Goal: Task Accomplishment & Management: Complete application form

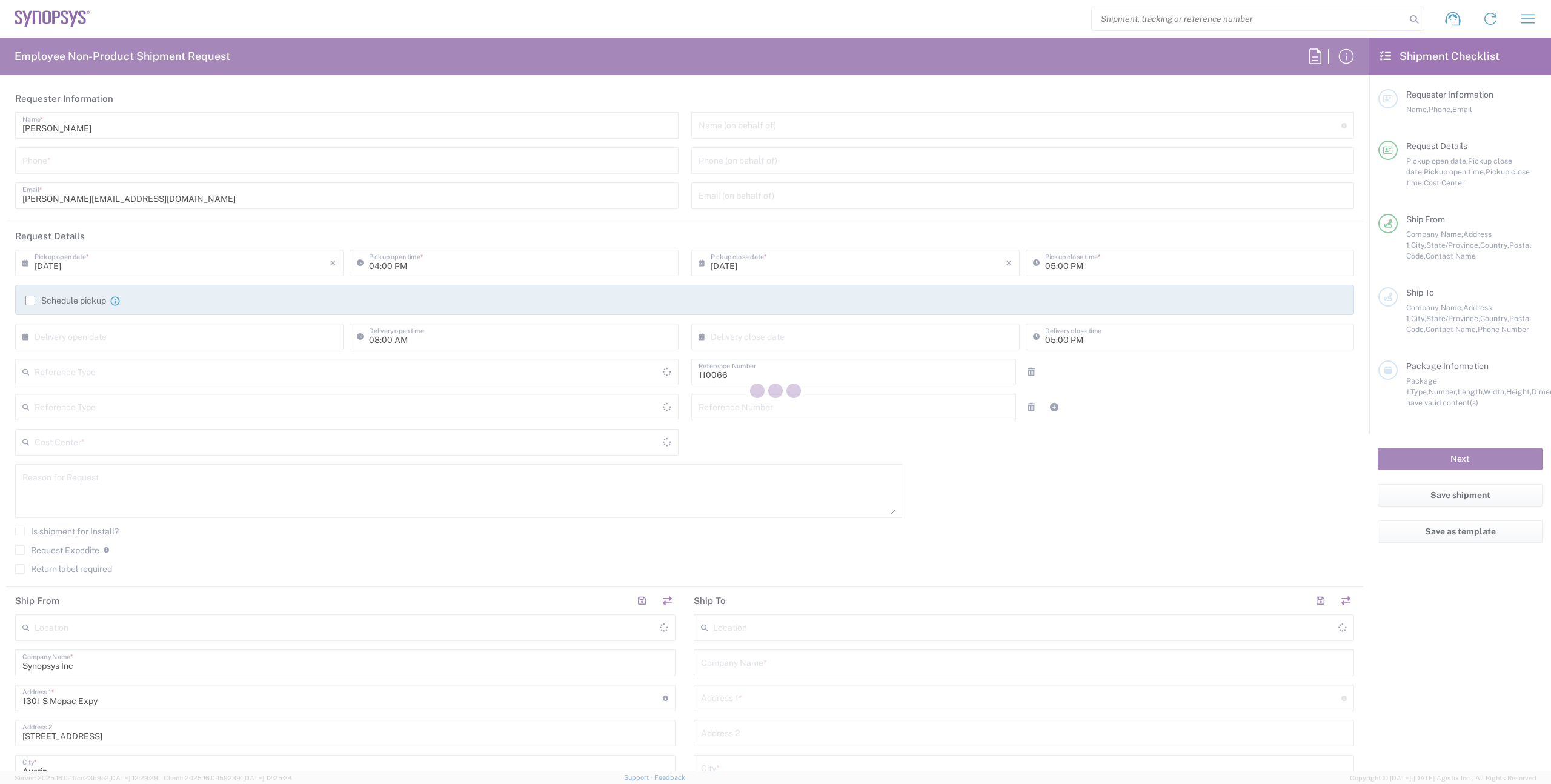
type input "Department"
type input "Delivered at Place"
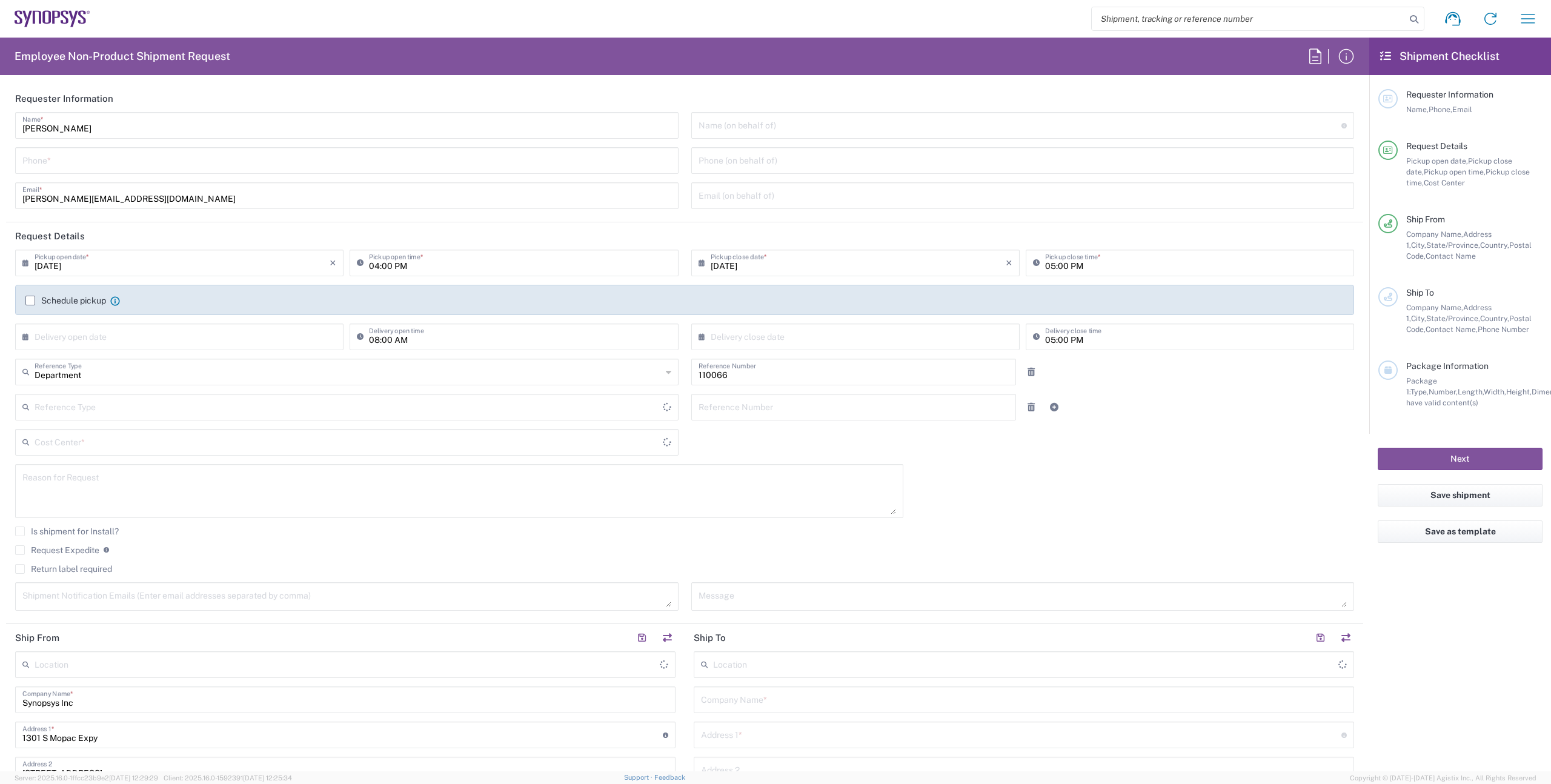
type input "US01, CIO, IT, ESS2 110066"
type input "[GEOGRAPHIC_DATA]"
type input "[US_STATE]"
type input "[GEOGRAPHIC_DATA]"
type input "[GEOGRAPHIC_DATA] US26"
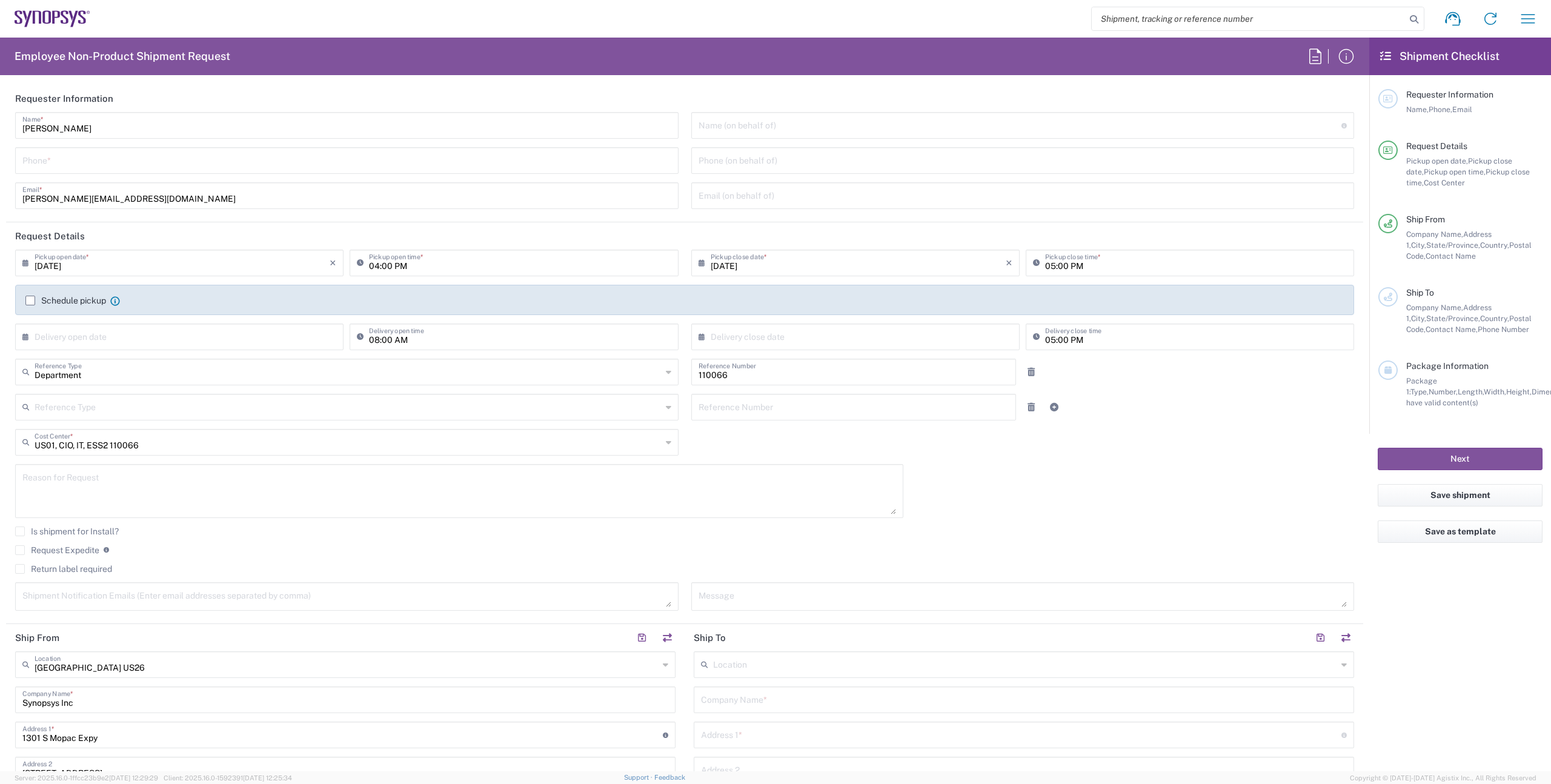
click at [83, 163] on input "tel" at bounding box center [347, 159] width 649 height 21
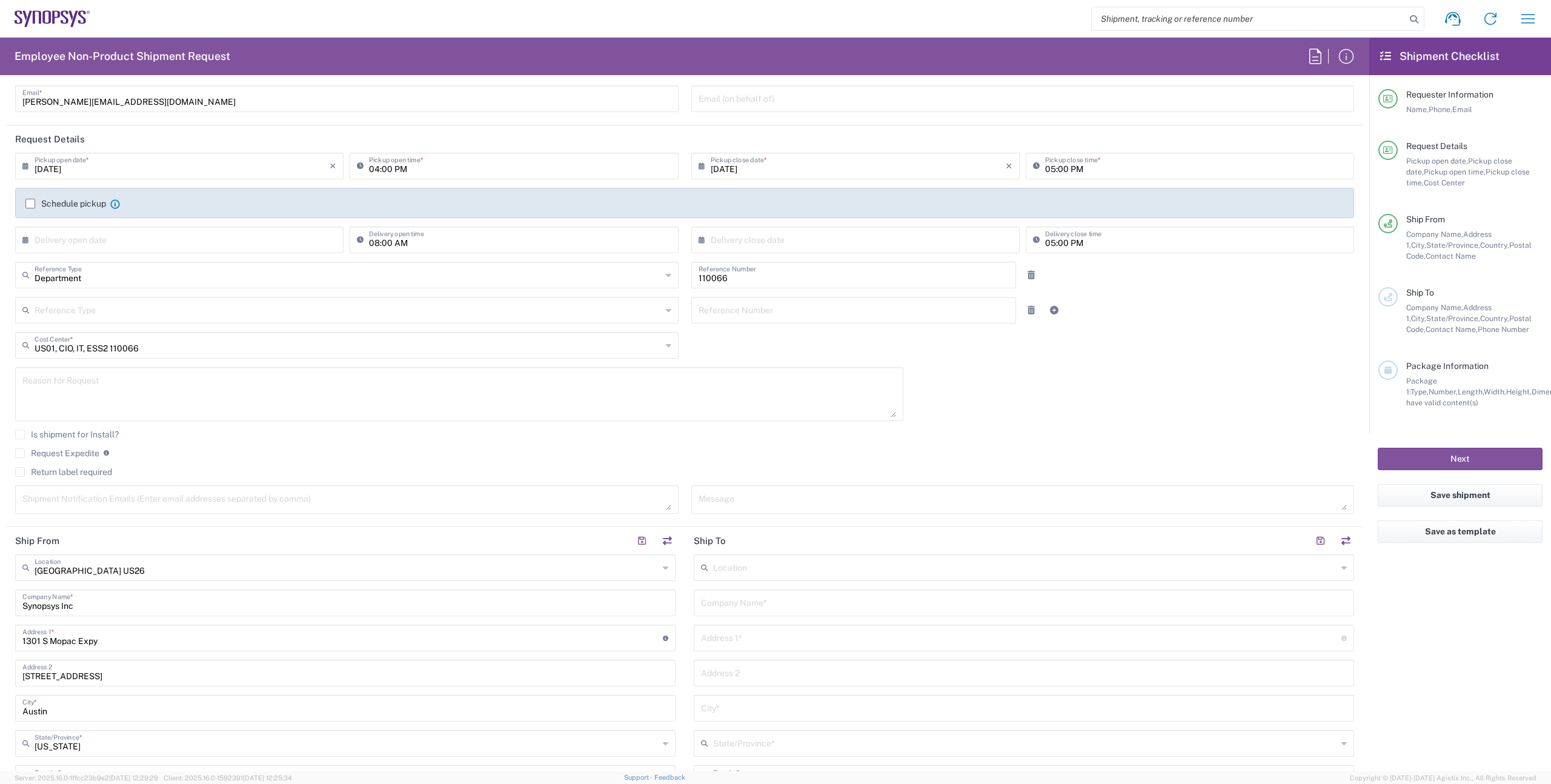
scroll to position [99, 0]
type input "4086215627"
click at [19, 469] on label "Return label required" at bounding box center [64, 469] width 97 height 10
click at [20, 469] on input "Return label required" at bounding box center [20, 469] width 0 height 0
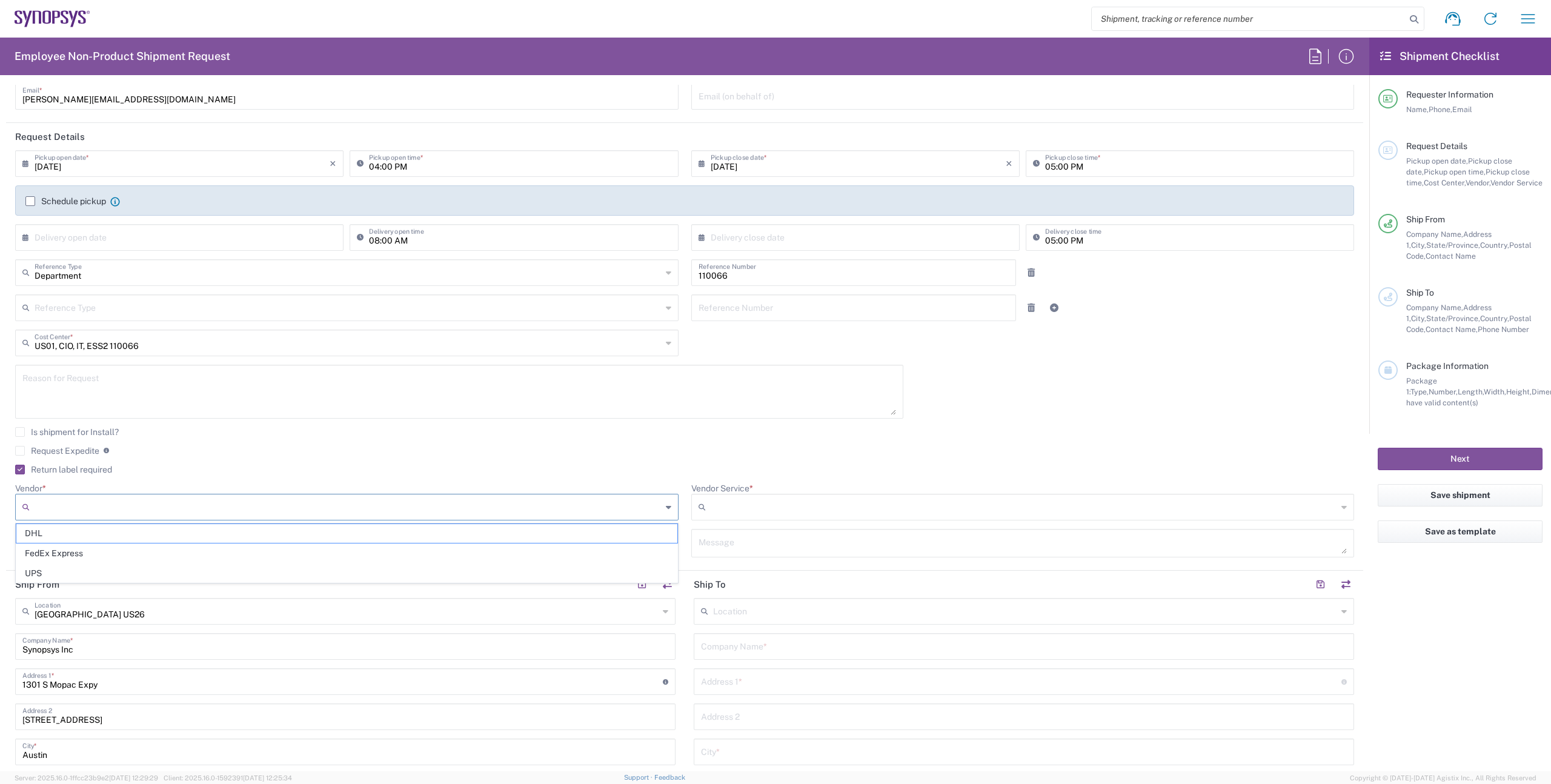
click at [261, 501] on input "Vendor *" at bounding box center [347, 507] width 627 height 19
click at [244, 547] on span "FedEx Express" at bounding box center [346, 553] width 661 height 19
type input "FedEx Express"
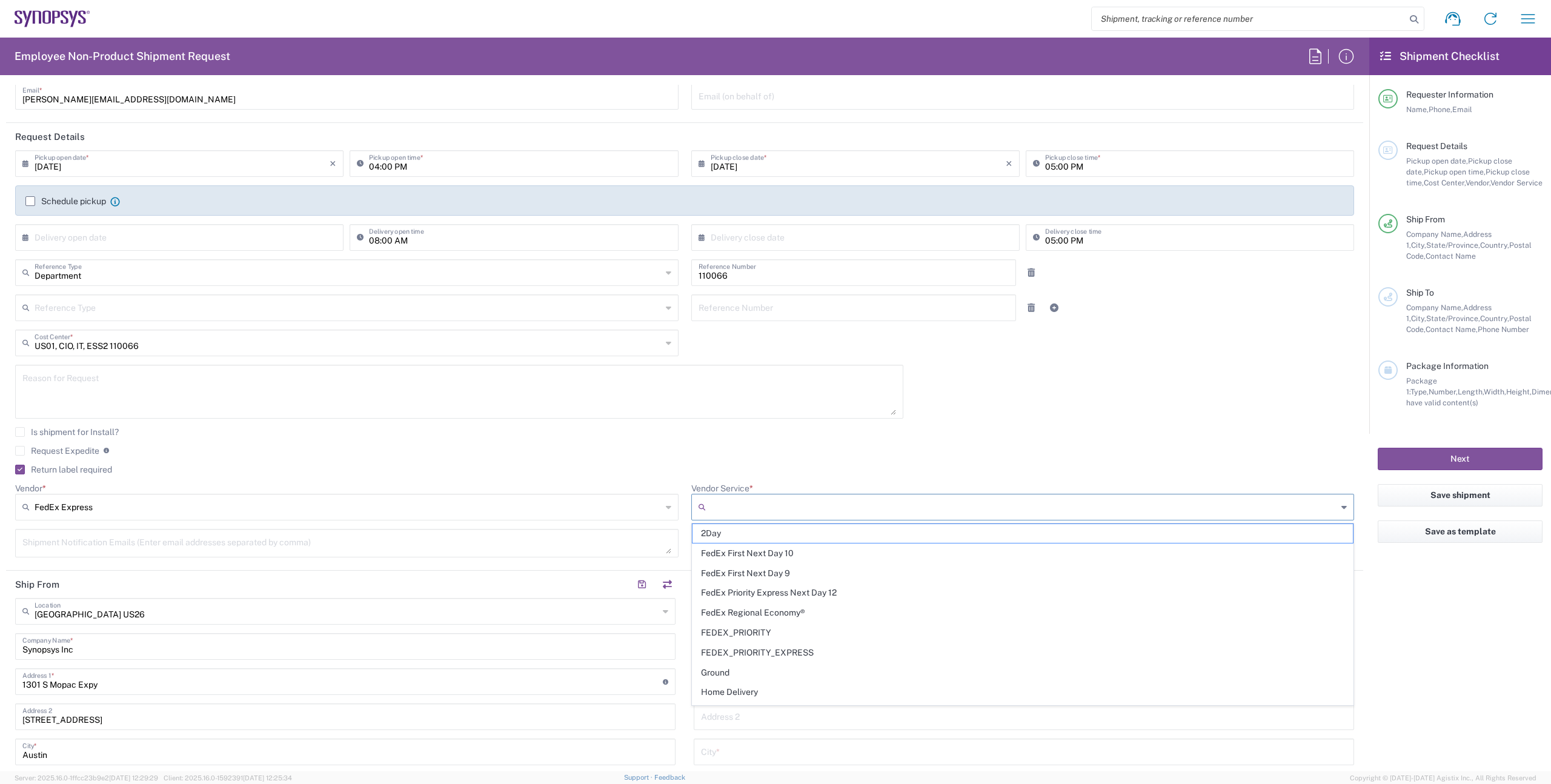
click at [763, 501] on input "Vendor Service *" at bounding box center [1024, 507] width 627 height 19
click at [762, 541] on span "2Day" at bounding box center [1023, 533] width 661 height 19
type input "2Day"
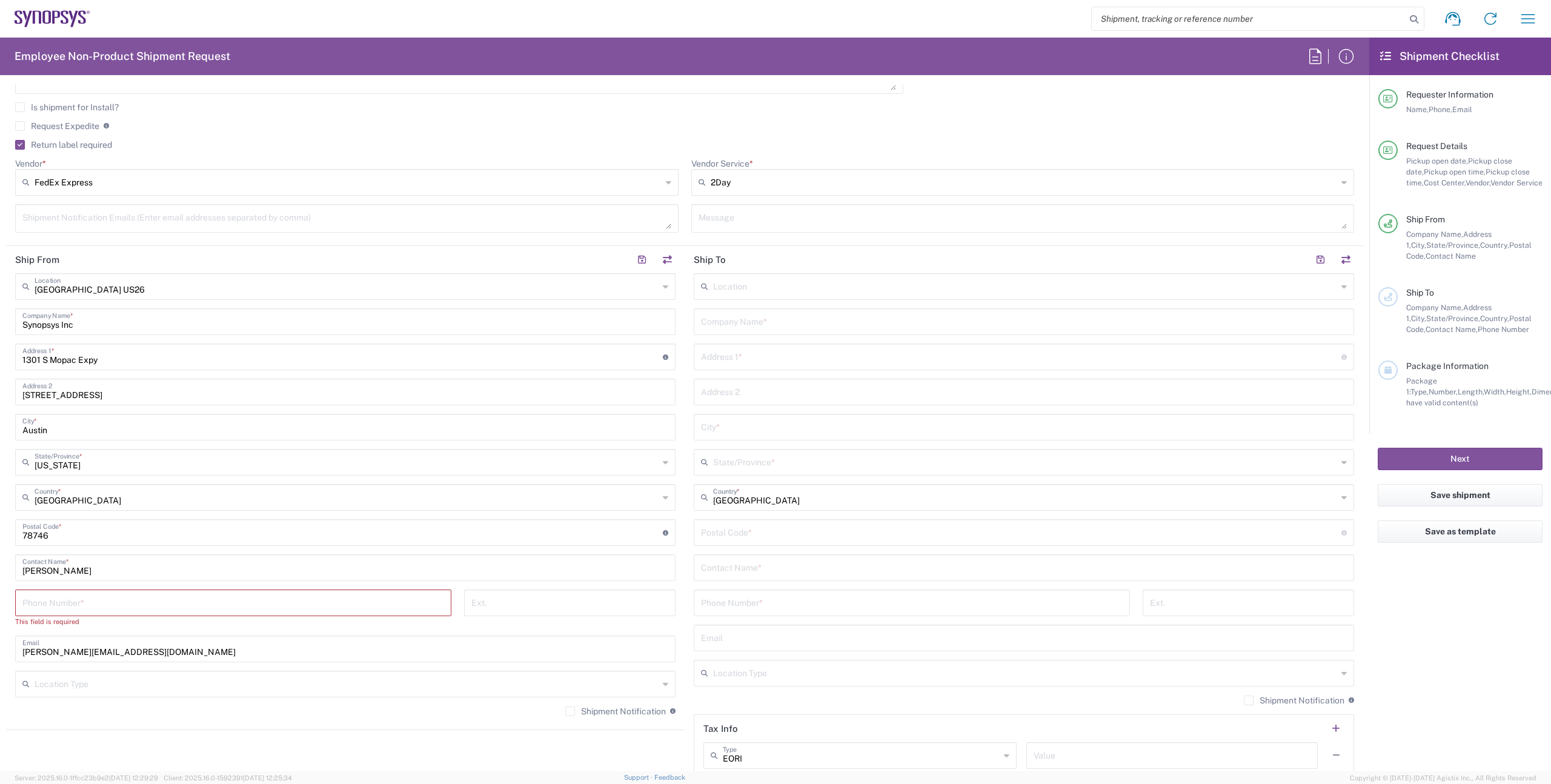
scroll to position [429, 0]
click at [152, 597] on input "tel" at bounding box center [234, 596] width 422 height 21
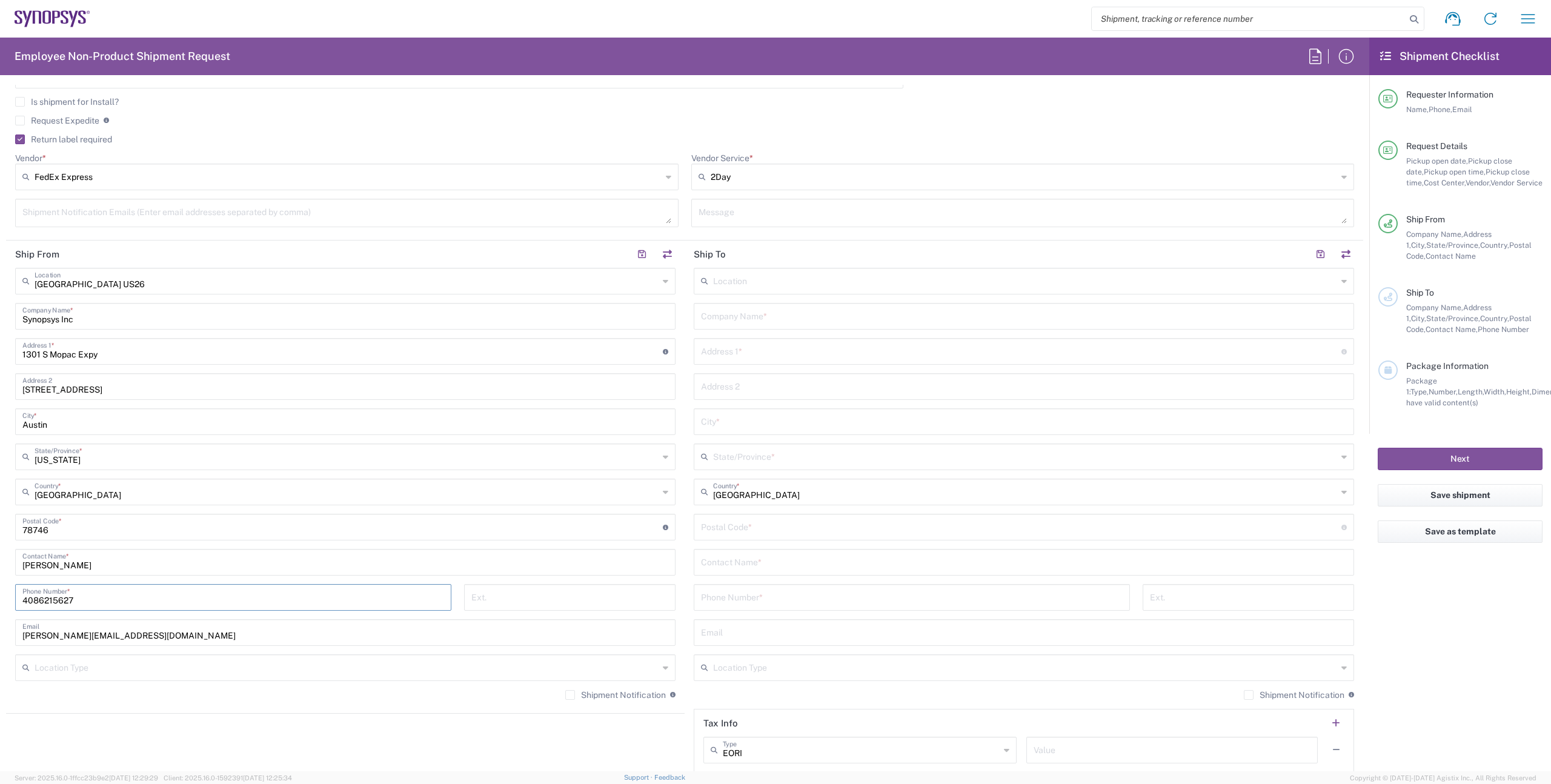
type input "4086215627"
click at [795, 320] on input "text" at bounding box center [1024, 316] width 646 height 21
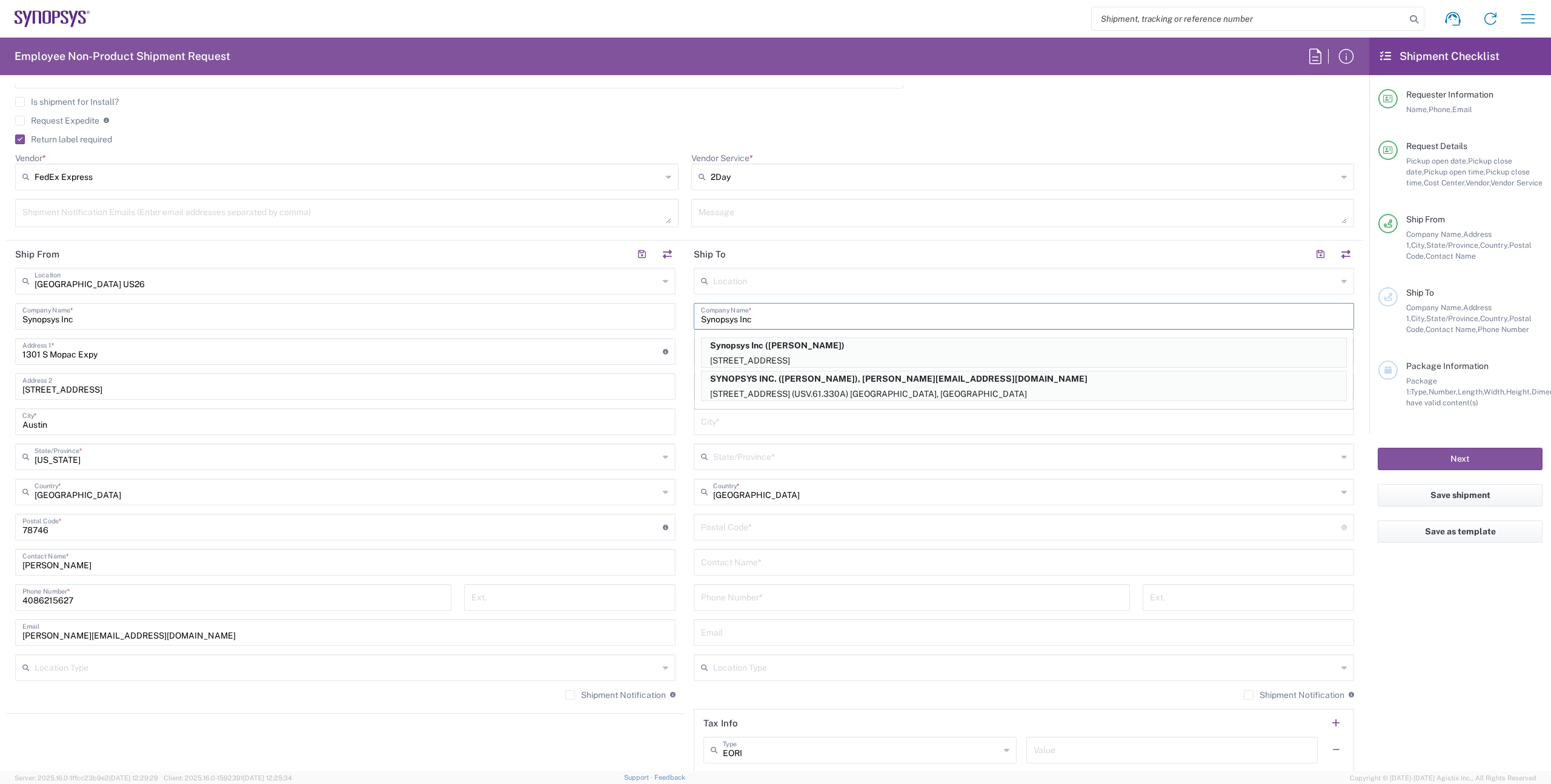
type input "Synopsys Inc"
click at [516, 342] on input "1301 S Mopac Expy" at bounding box center [342, 350] width 640 height 21
click at [774, 353] on input "text" at bounding box center [1021, 350] width 640 height 21
type input "1077 Eldorado Dr"
type input "Superior"
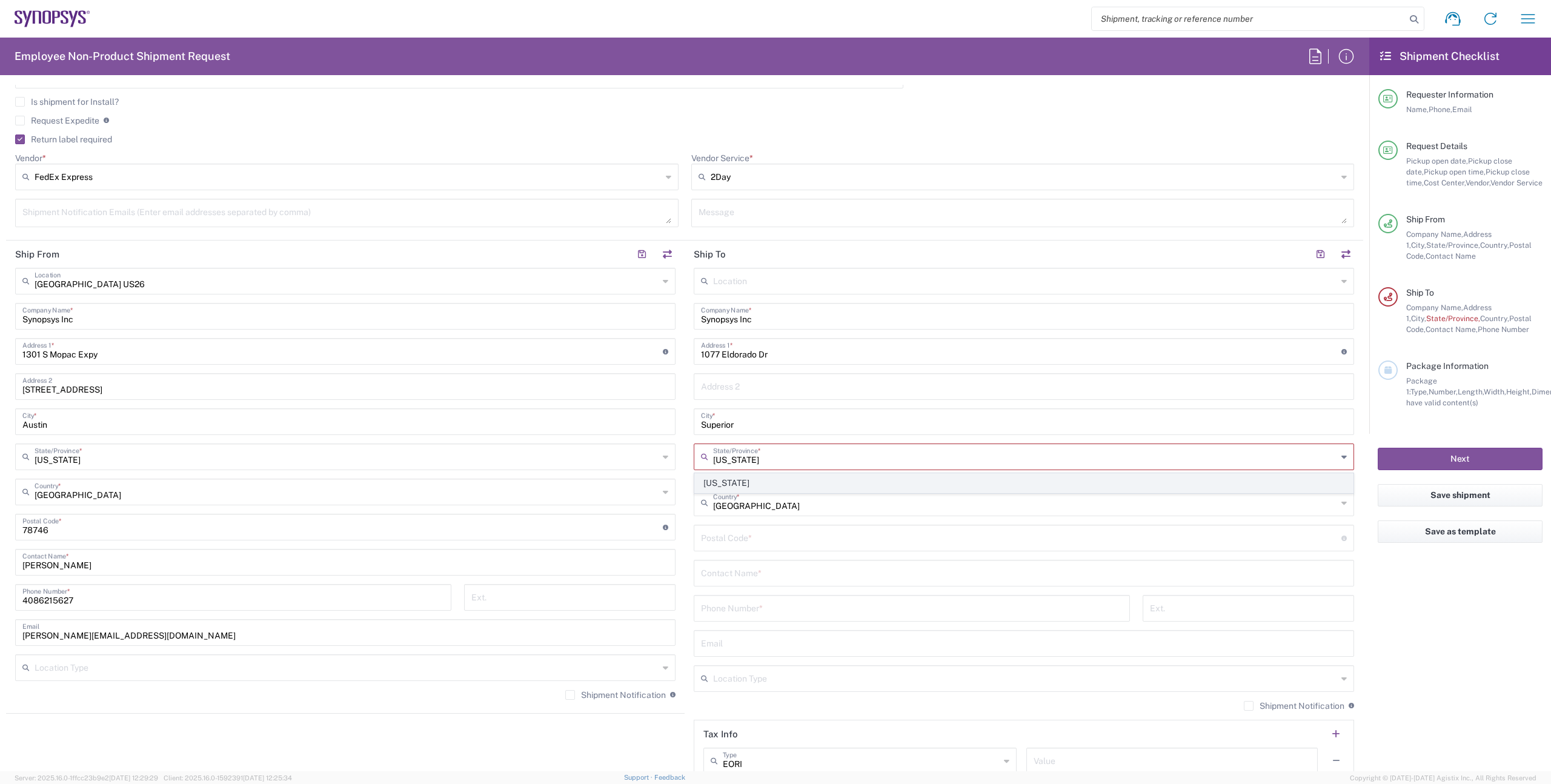
type input "[US_STATE]"
click at [772, 482] on span "[US_STATE]" at bounding box center [1024, 484] width 658 height 19
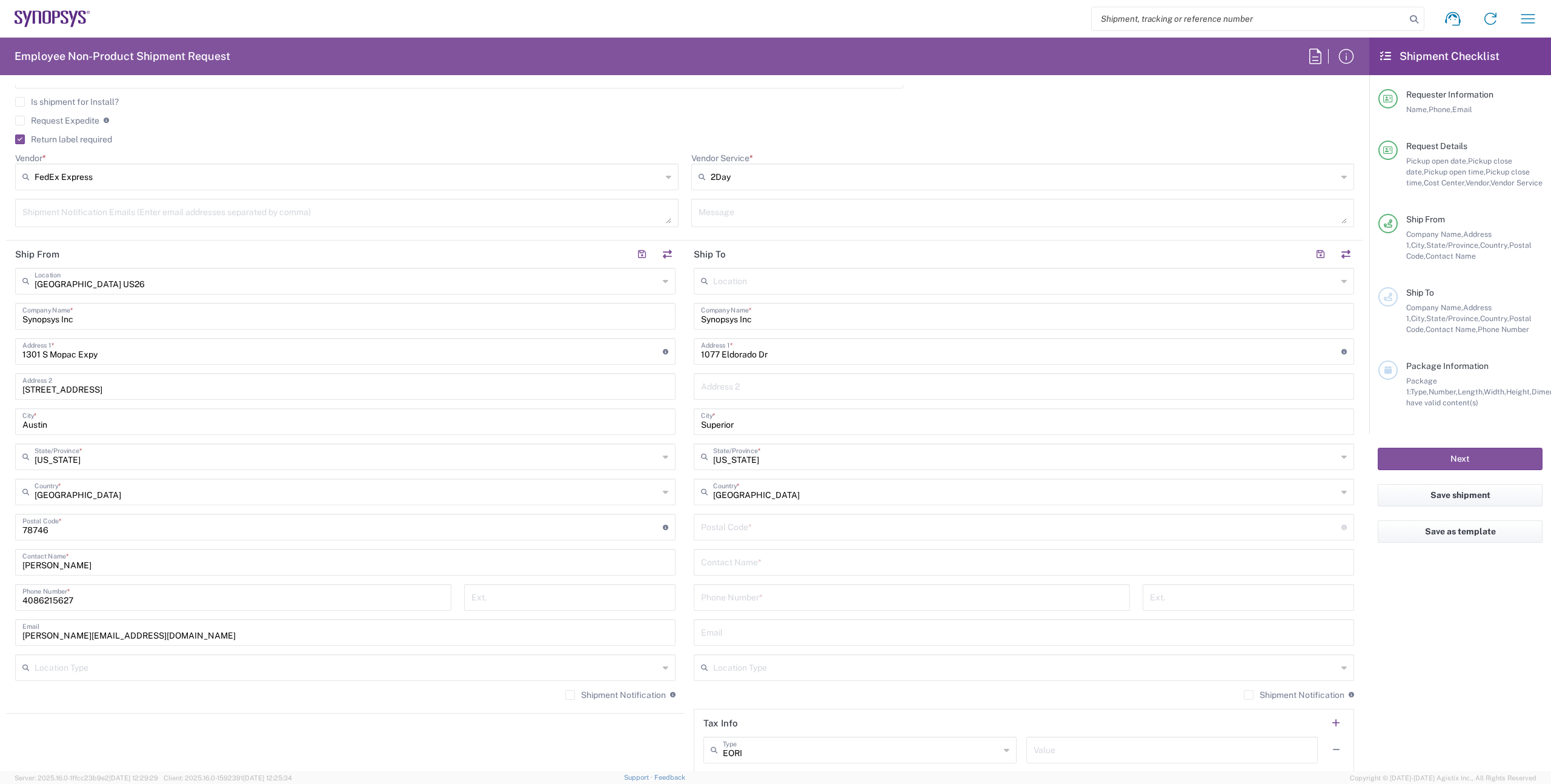
click at [768, 538] on div "Postal Code * Postal Code for [GEOGRAPHIC_DATA] should have the following forma…" at bounding box center [1024, 527] width 660 height 27
click at [773, 532] on input "undefined" at bounding box center [1021, 526] width 640 height 21
type input "80027"
type input "[PERSON_NAME]"
type input "3032500648"
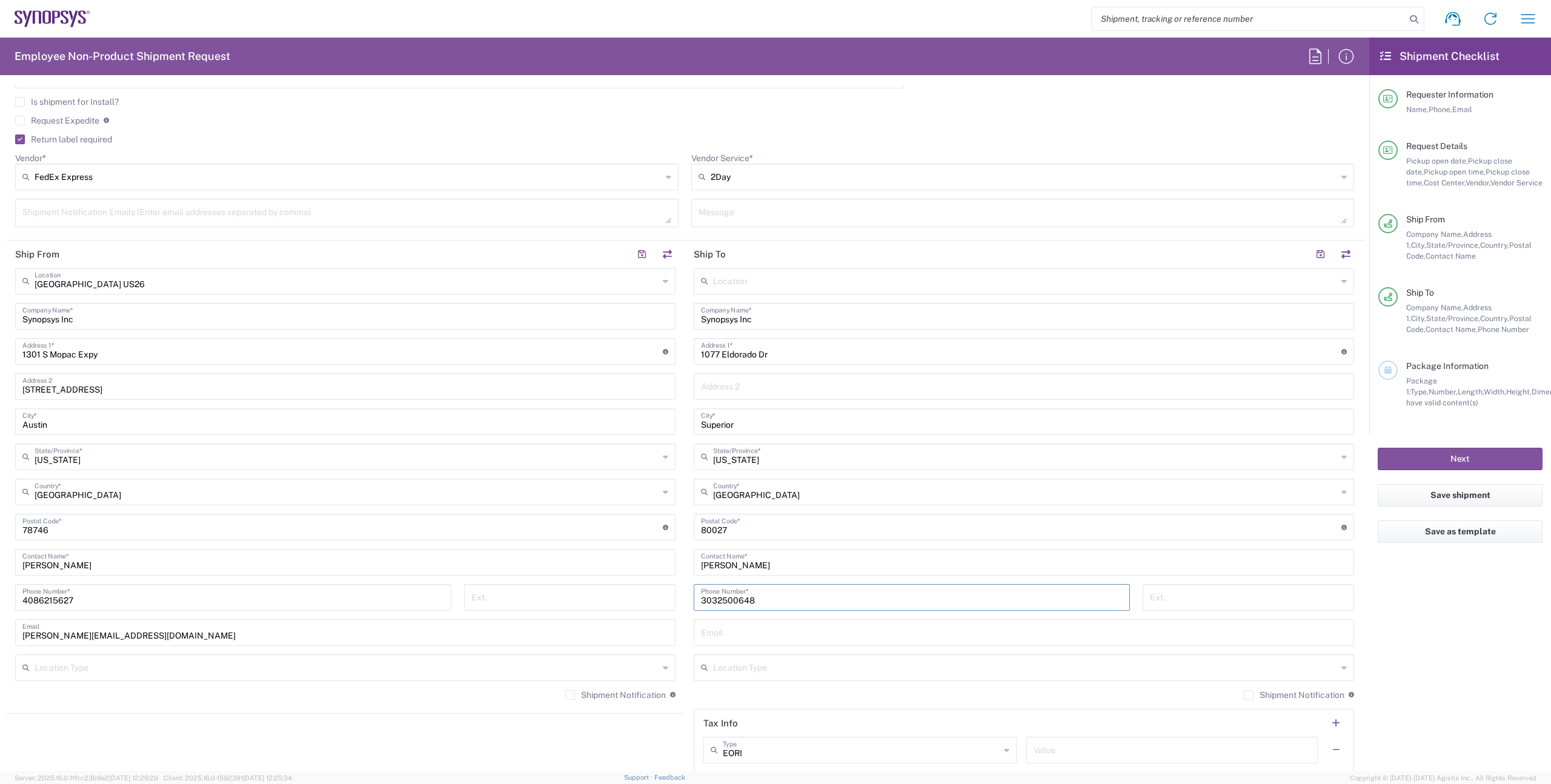
click at [775, 642] on input "text" at bounding box center [1024, 631] width 646 height 21
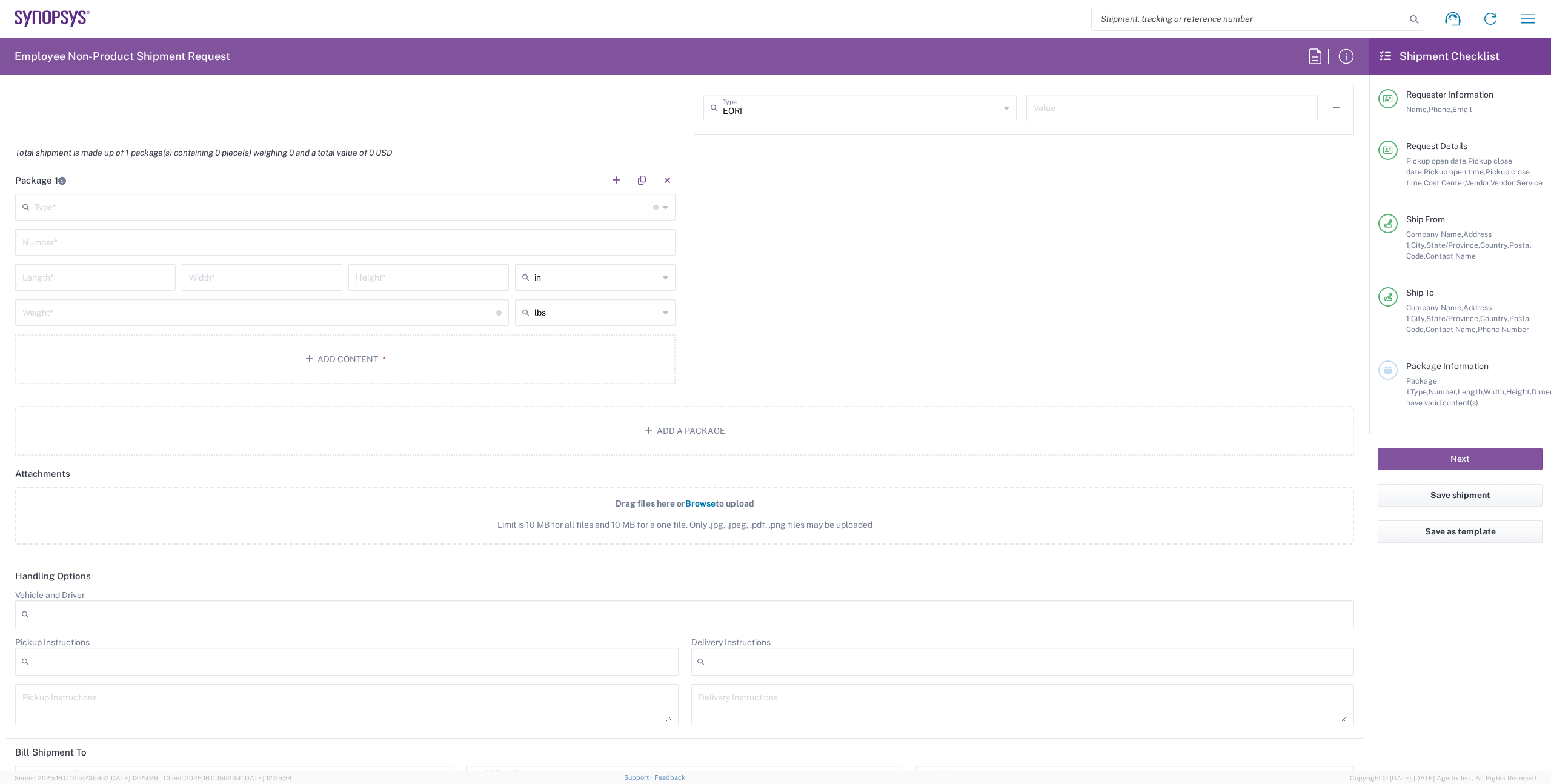
scroll to position [1074, 0]
type input "[EMAIL_ADDRESS][DOMAIN_NAME]"
click at [287, 203] on input "text" at bounding box center [343, 204] width 619 height 21
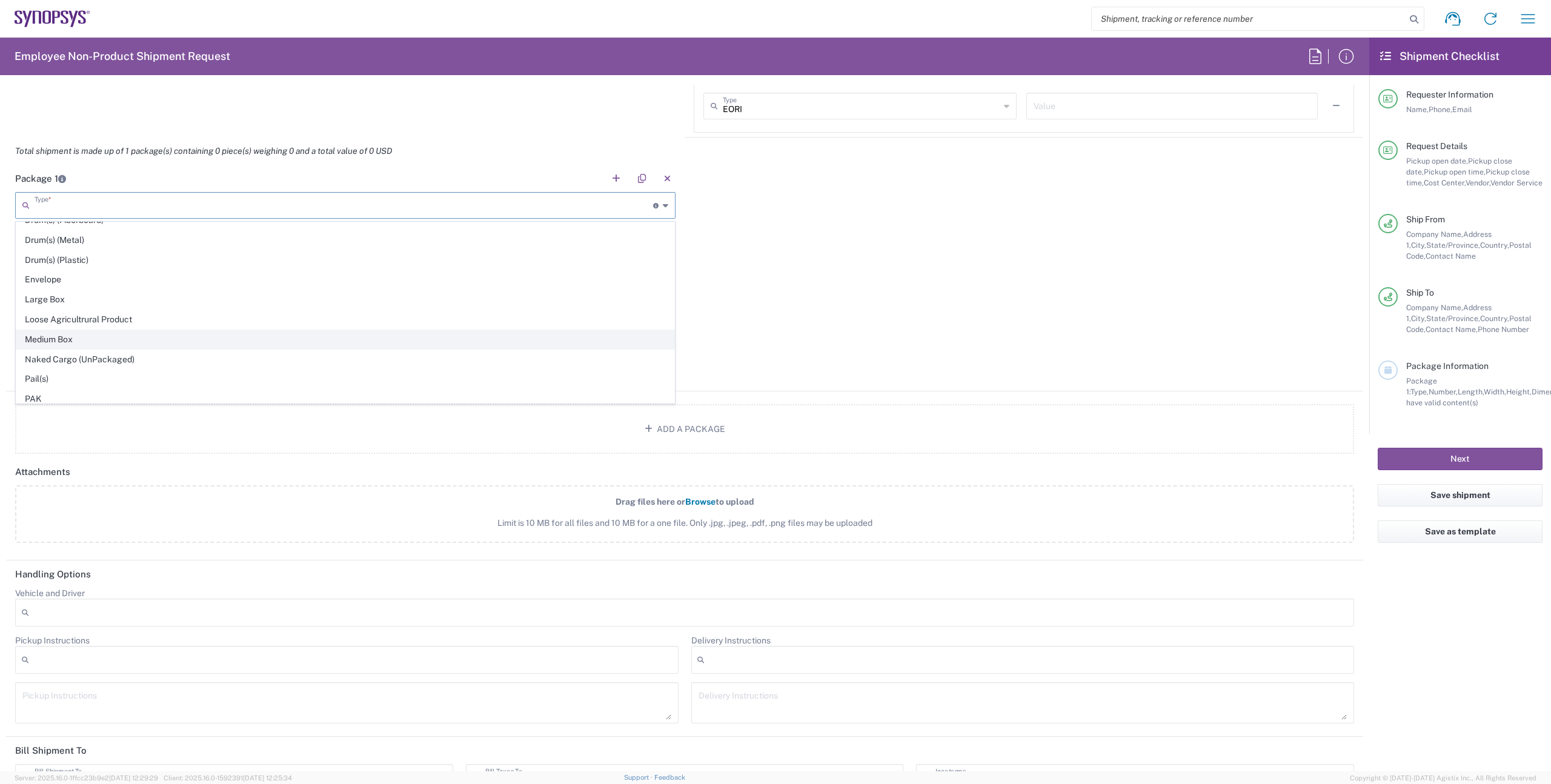
click at [94, 344] on span "Medium Box" at bounding box center [345, 340] width 658 height 19
type input "Medium Box"
type input "13"
type input "11.5"
type input "2.5"
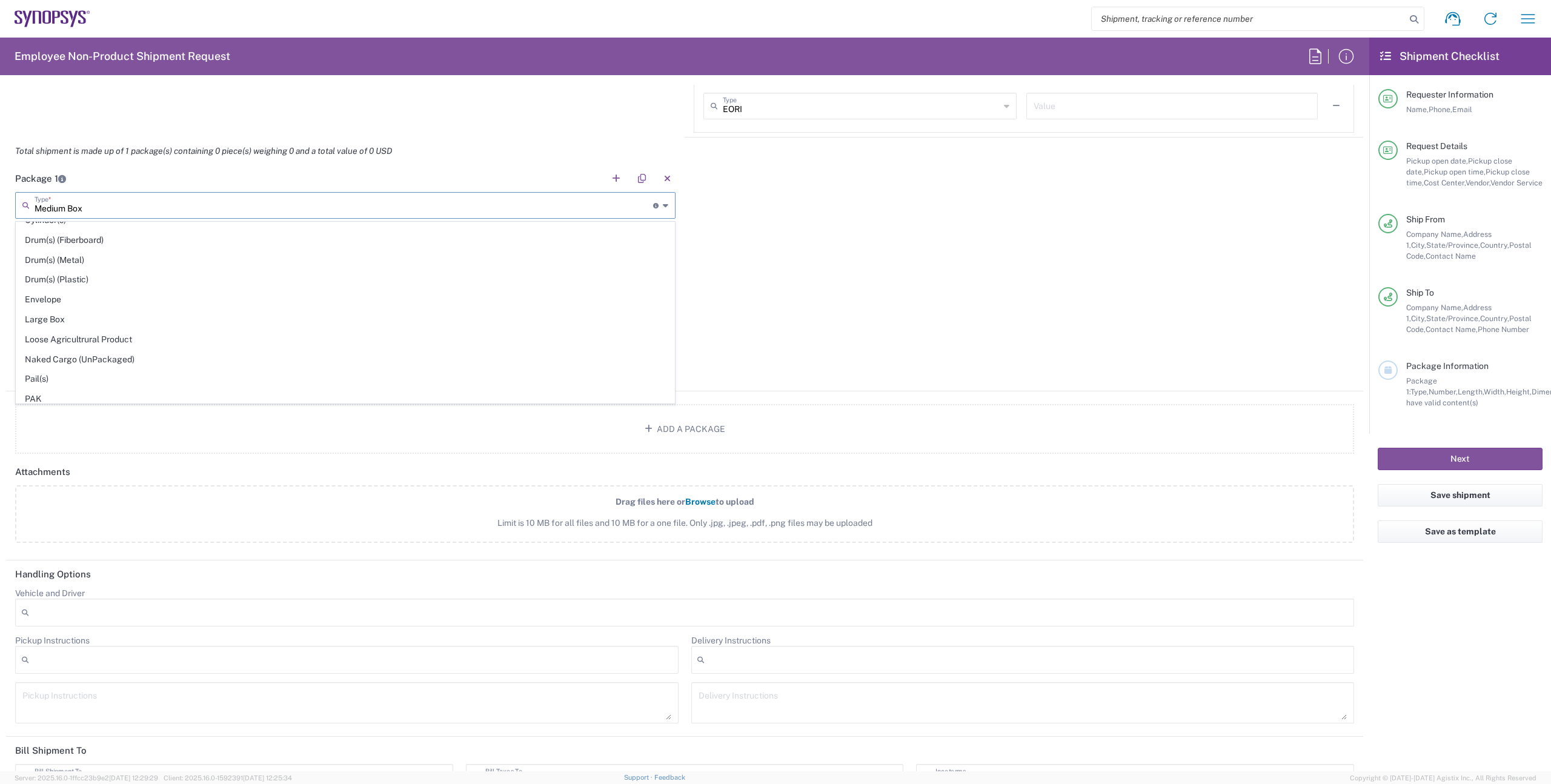
click at [170, 193] on div "Medium Box Type * Material used to package goods" at bounding box center [345, 205] width 660 height 27
click at [119, 402] on span "Your Packaging" at bounding box center [345, 394] width 658 height 19
type input "Your Packaging"
click at [354, 361] on button "Add Content *" at bounding box center [345, 358] width 660 height 50
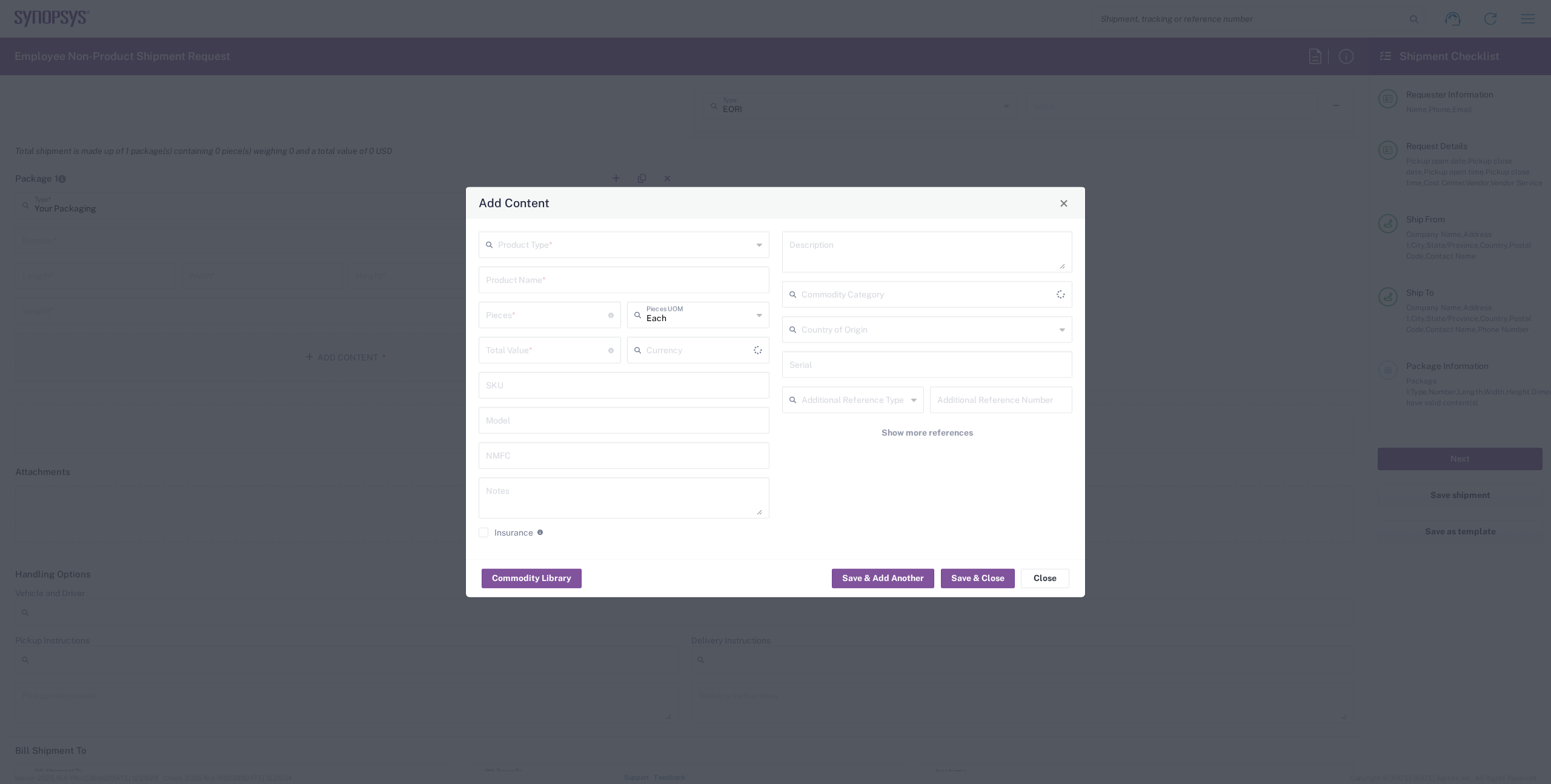
type input "US Dollar"
click at [574, 242] on input "text" at bounding box center [625, 244] width 255 height 21
click at [543, 293] on span "General Commodity" at bounding box center [624, 291] width 288 height 19
type input "General Commodity"
click at [543, 277] on input "text" at bounding box center [624, 279] width 277 height 21
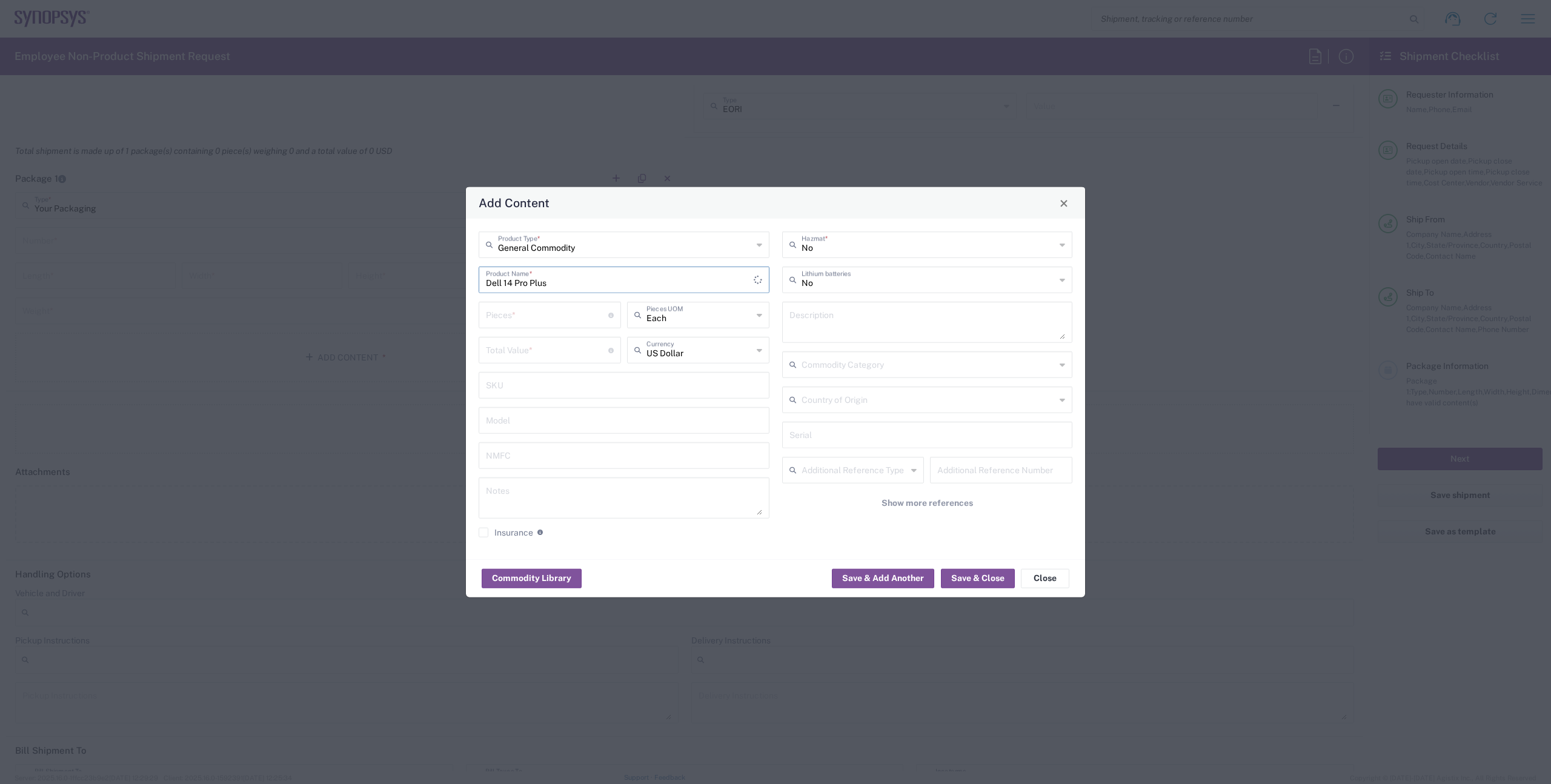
type input "Dell 14 Pro Plus"
type input "1"
type input "Each"
type input "1200"
type input "US Dollar"
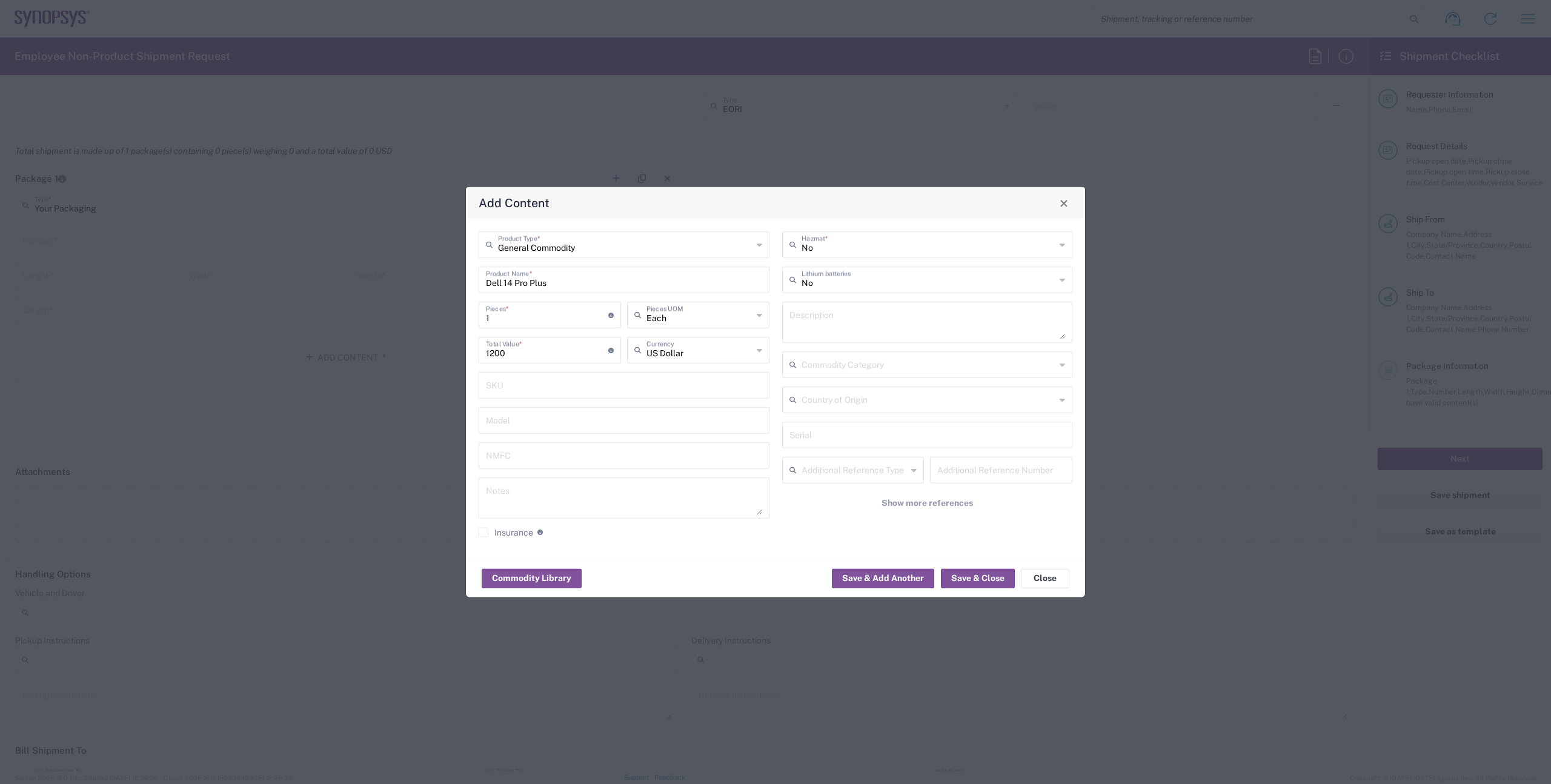
click at [992, 588] on div "Commodity Library Save & Add Another Save & Close Close" at bounding box center [775, 578] width 619 height 38
click at [987, 582] on button "Save & Close" at bounding box center [978, 578] width 73 height 19
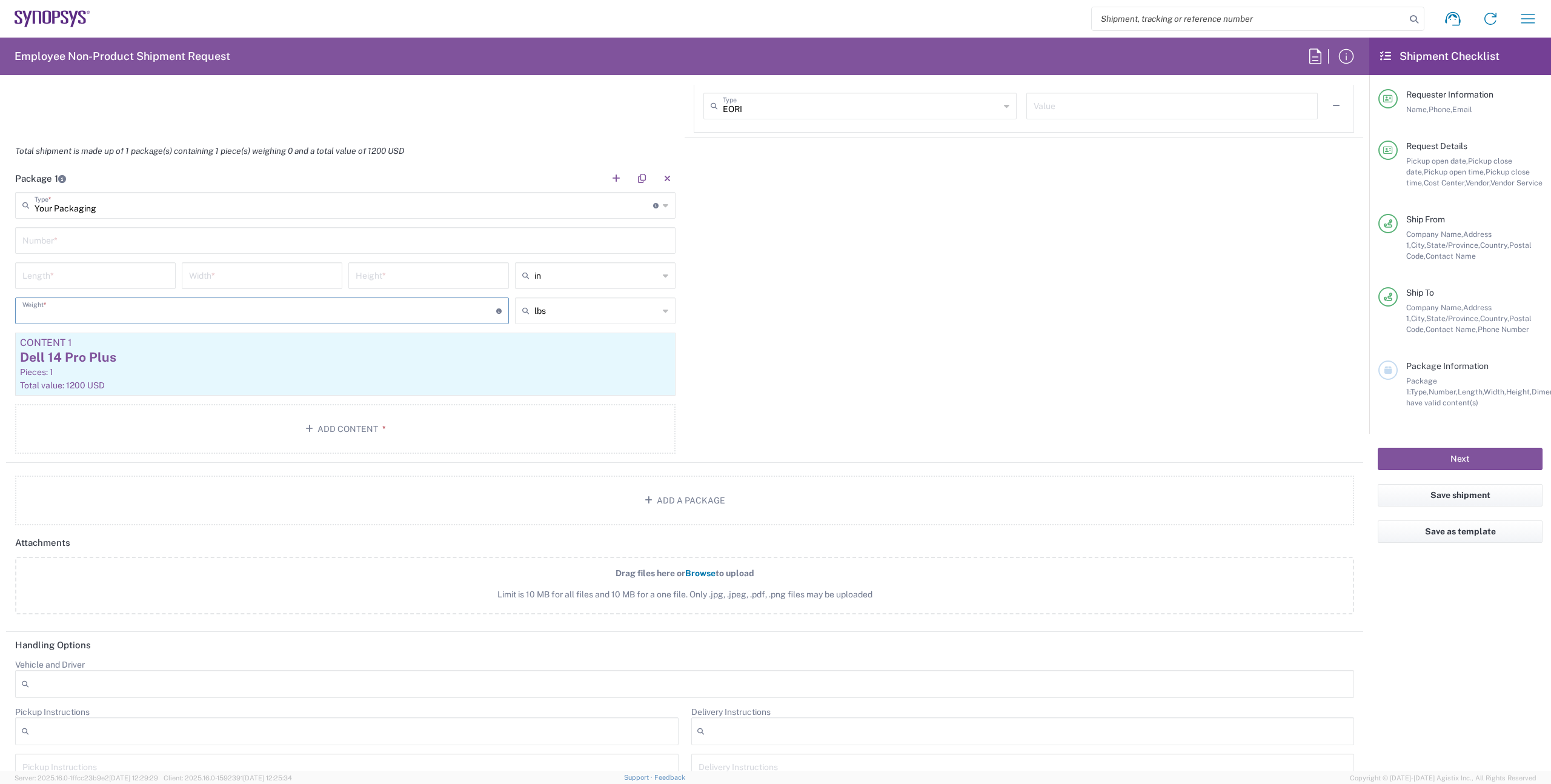
click at [79, 309] on input "number" at bounding box center [259, 310] width 474 height 21
type input "6"
click at [879, 338] on div "Package 1 Your Packaging Type * Material used to package goods Medium Box Bale(…" at bounding box center [684, 314] width 1357 height 299
click at [93, 246] on input "text" at bounding box center [345, 239] width 646 height 21
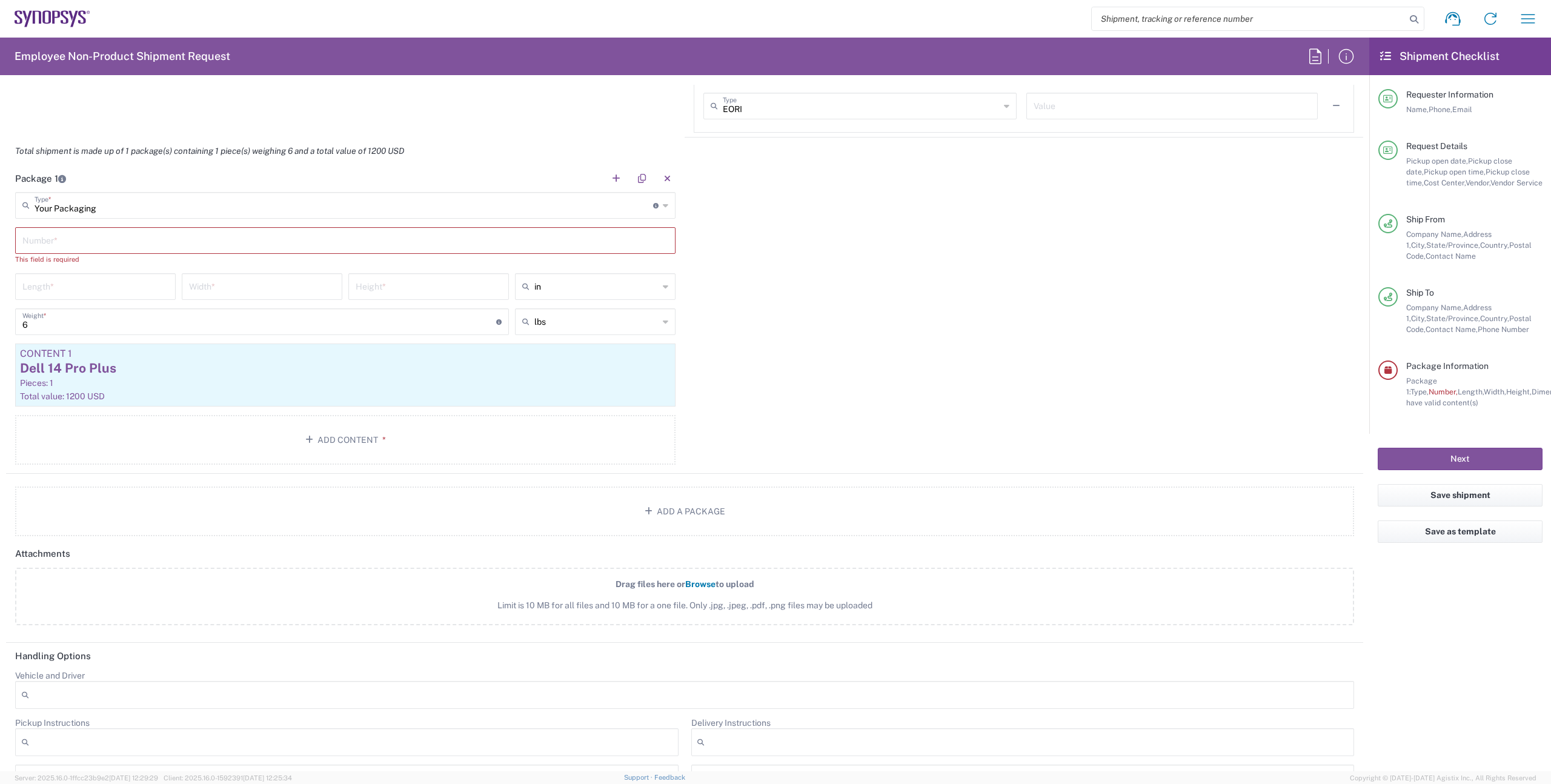
click at [664, 203] on icon at bounding box center [666, 205] width 6 height 19
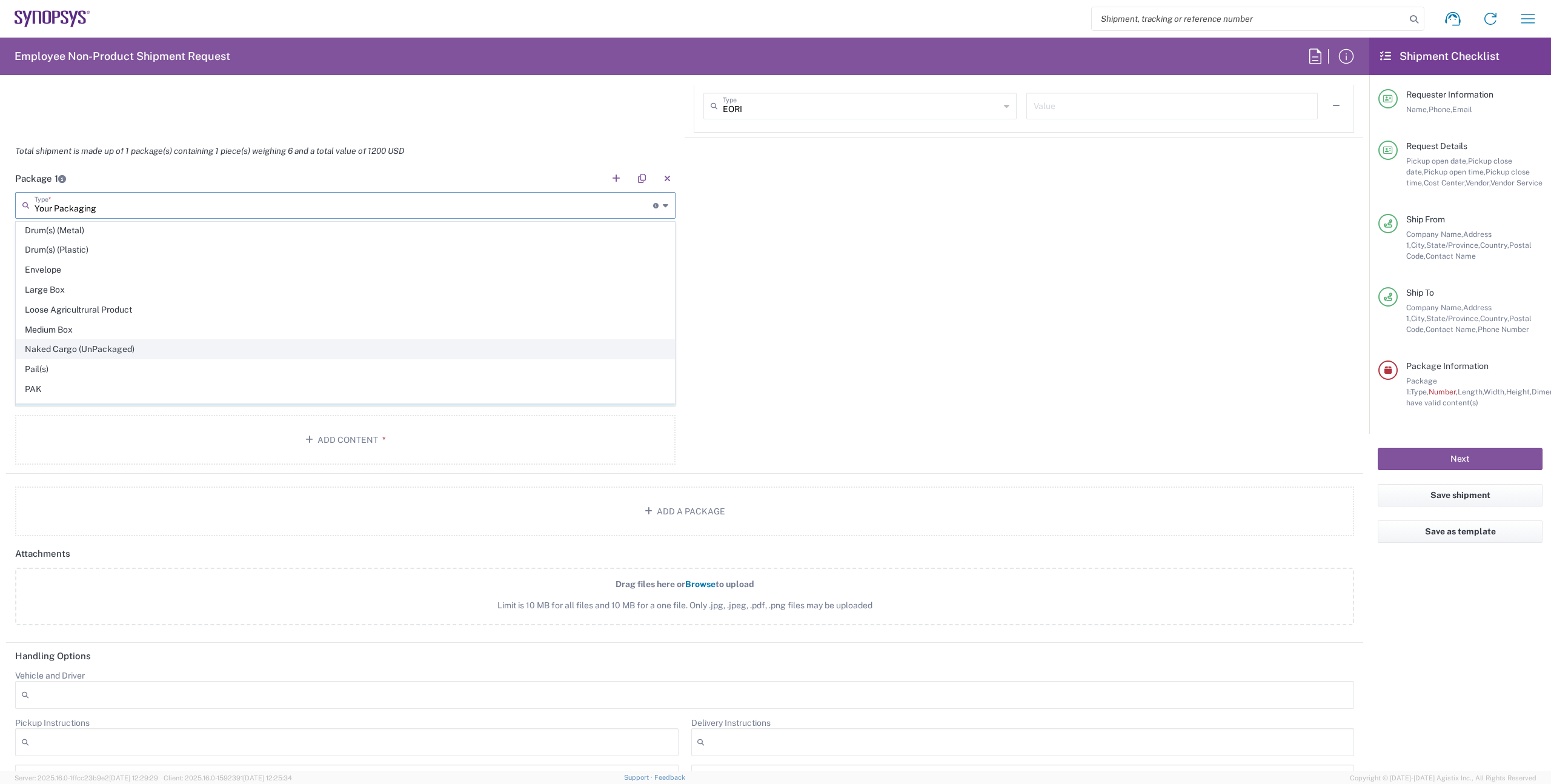
scroll to position [339, 0]
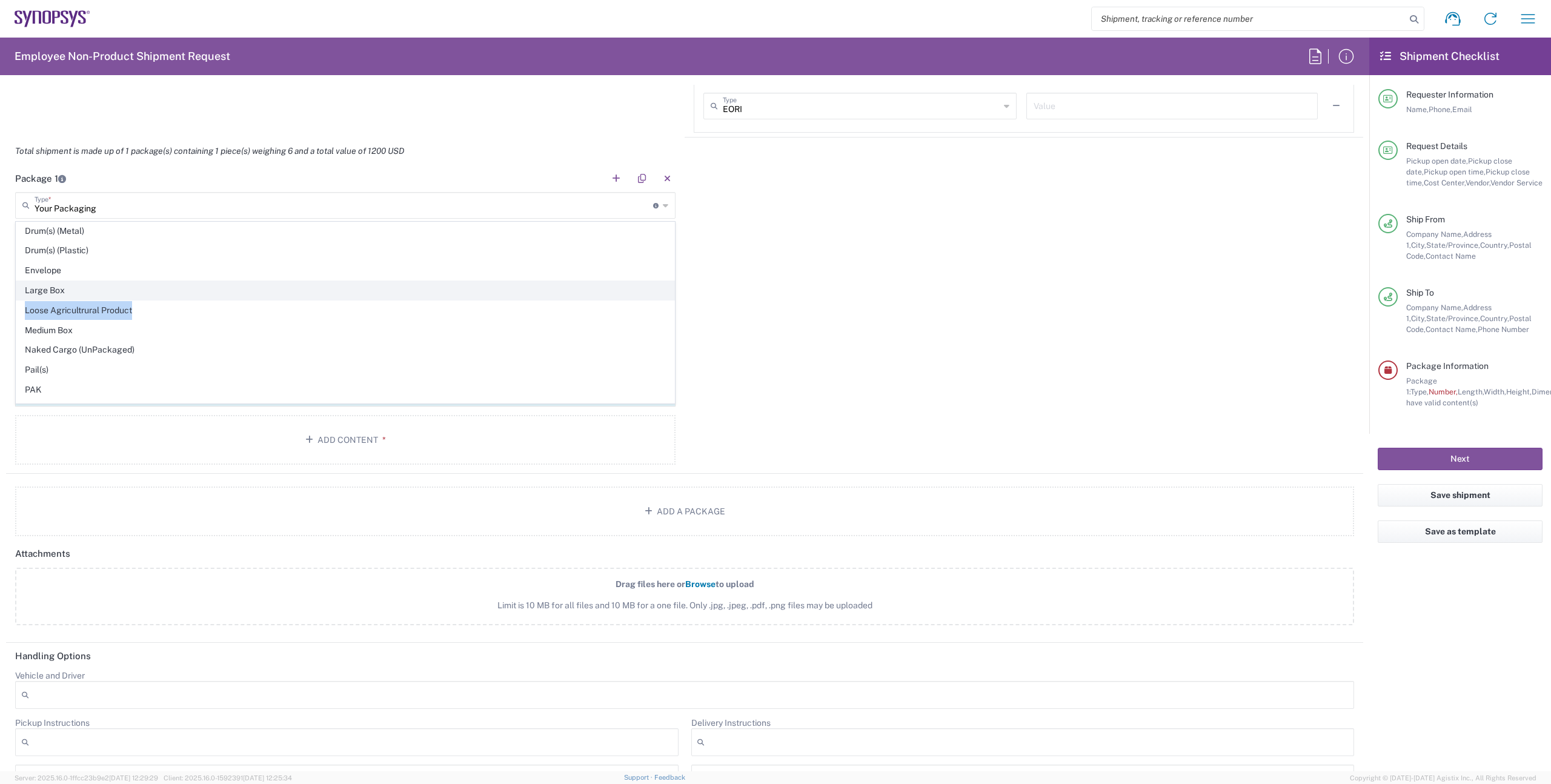
drag, startPoint x: 273, startPoint y: 305, endPoint x: 273, endPoint y: 288, distance: 17.0
click at [273, 288] on ul "Your Packaging Bale(s) Basket(s) Bolt(s) Bottle(s) Buckets Bulk Bundle(s) Can(s…" at bounding box center [345, 260] width 659 height 755
click at [273, 288] on span "Large Box" at bounding box center [345, 291] width 658 height 19
type input "Large Box"
type input "17.5"
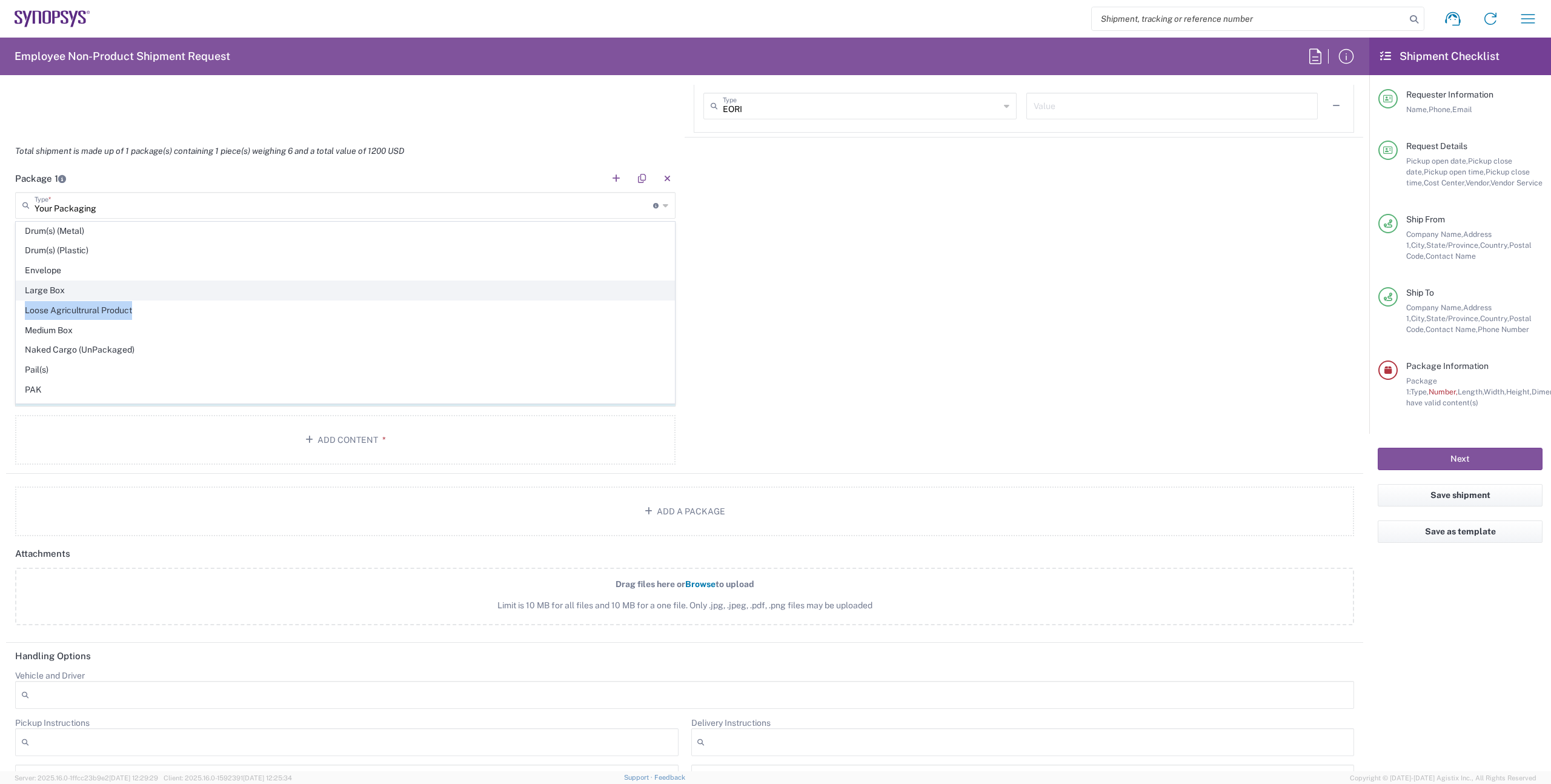
type input "12.5"
type input "3"
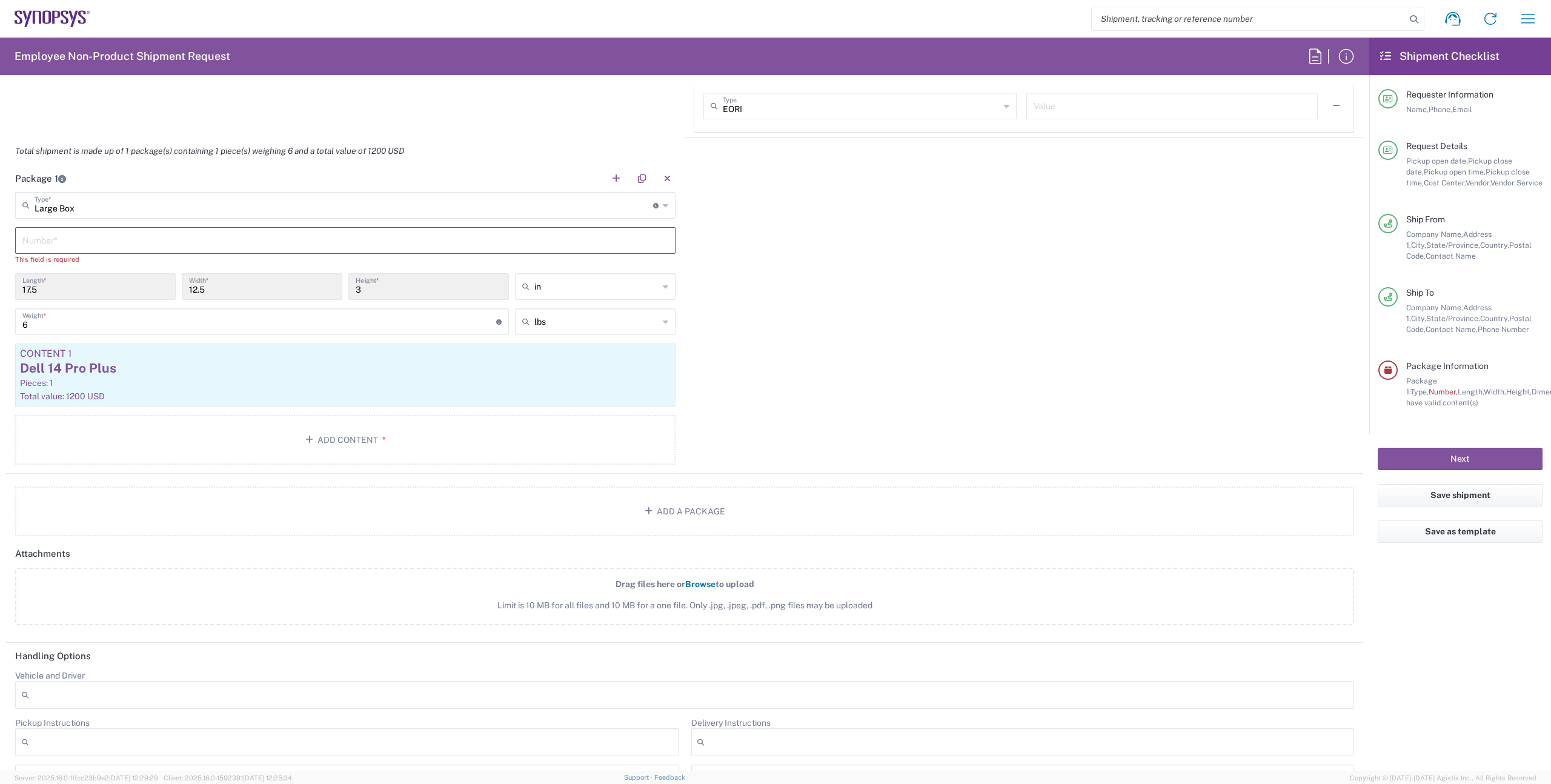
click at [668, 209] on icon at bounding box center [666, 205] width 6 height 19
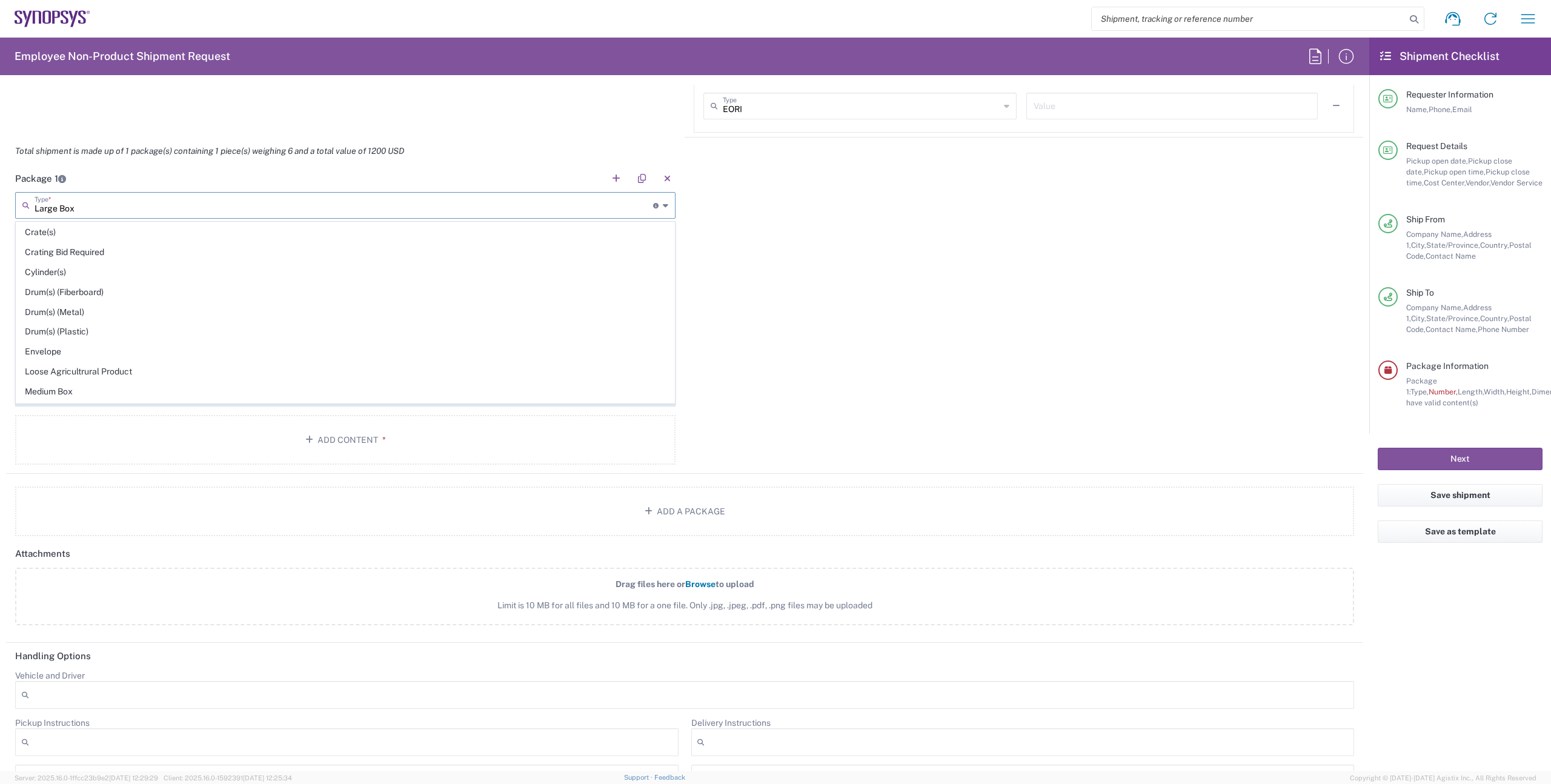
scroll to position [573, 0]
click at [255, 393] on span "Your Packaging" at bounding box center [345, 394] width 658 height 19
type input "Your Packaging"
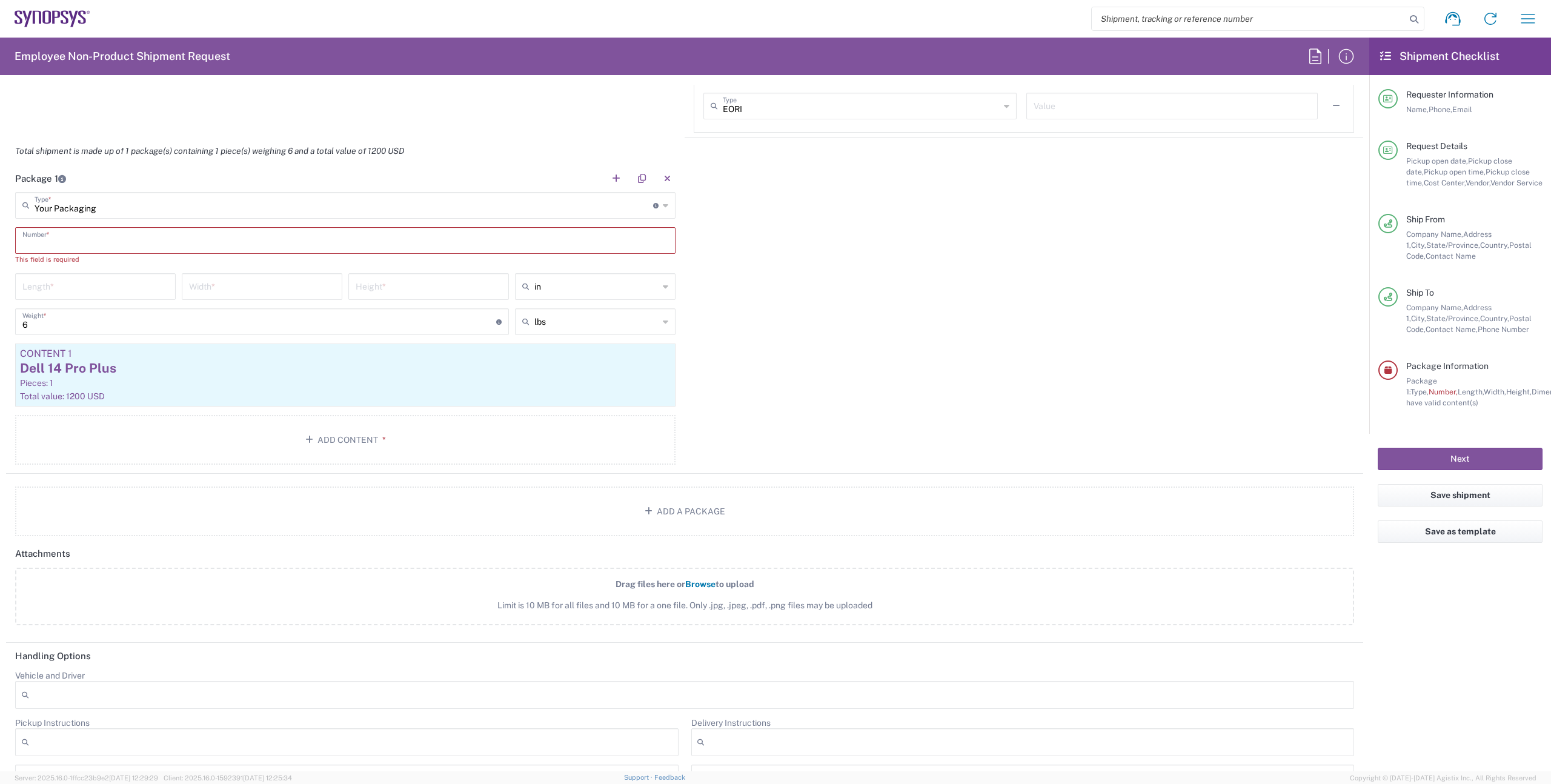
click at [148, 231] on input "text" at bounding box center [345, 239] width 646 height 21
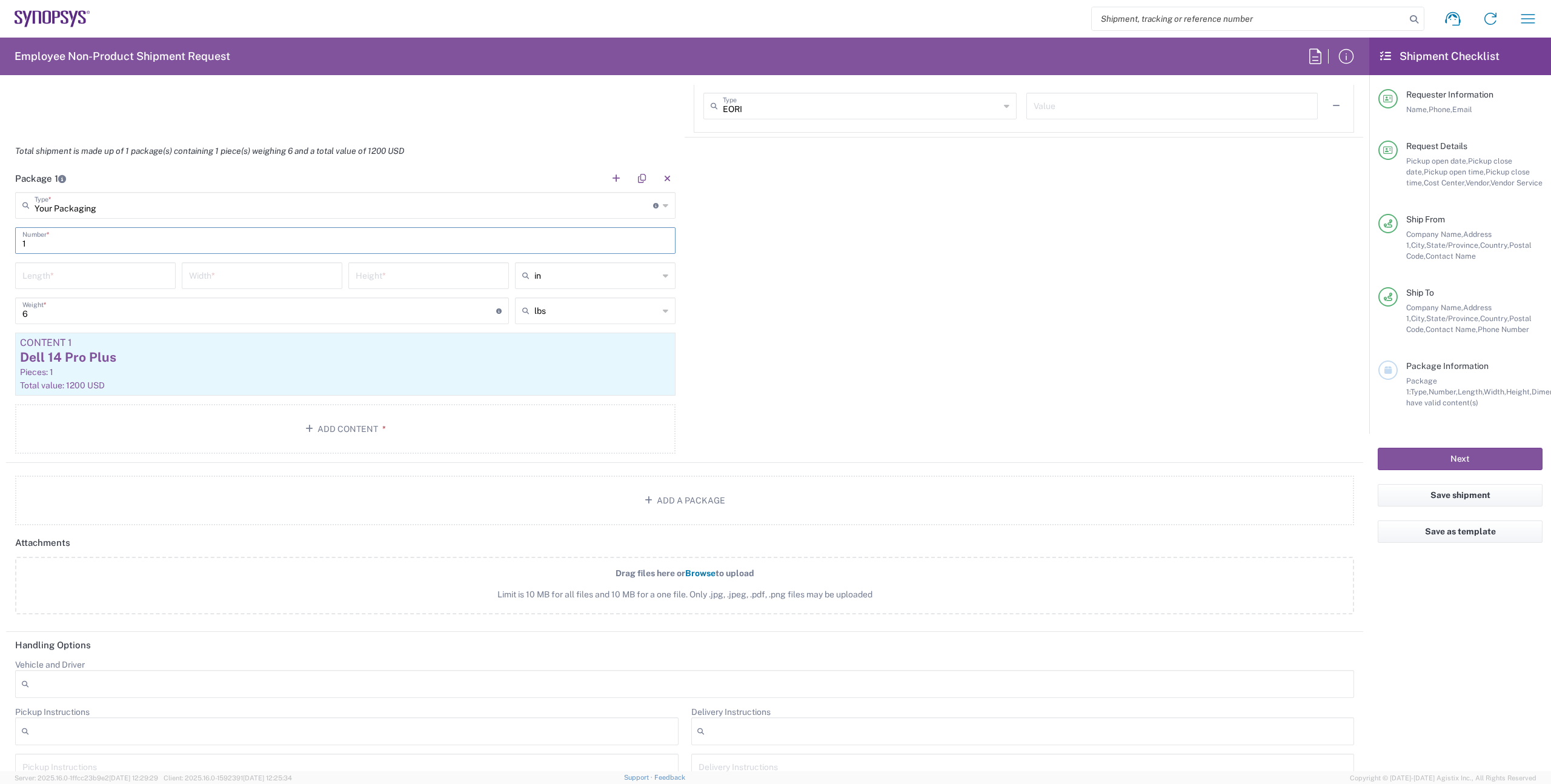
type input "1"
click at [121, 285] on div "Length *" at bounding box center [95, 276] width 160 height 27
type input "15"
type input "12.5"
type input "3"
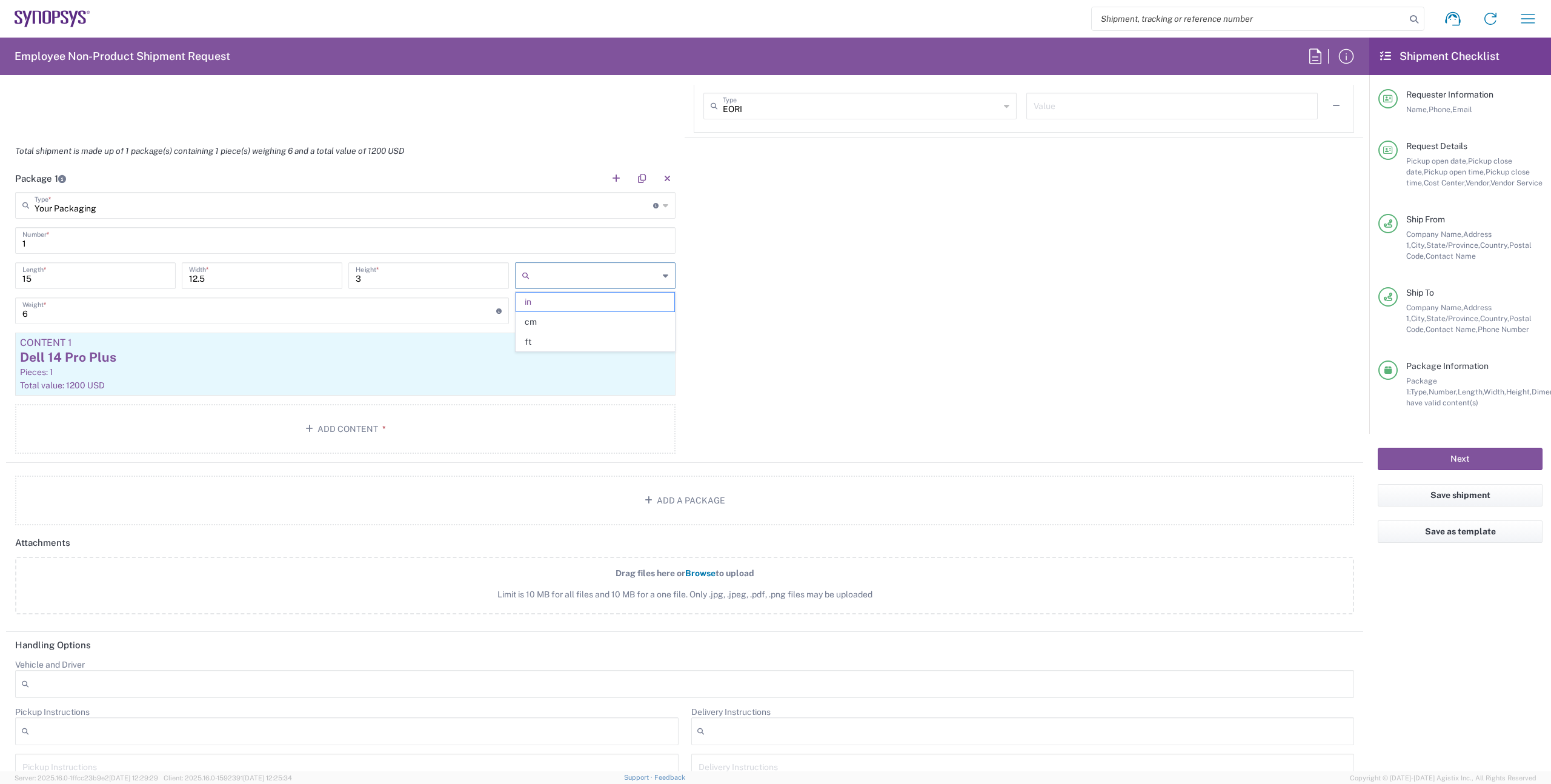
type input "in"
type input "lbs"
click at [1484, 452] on button "Next" at bounding box center [1460, 459] width 165 height 23
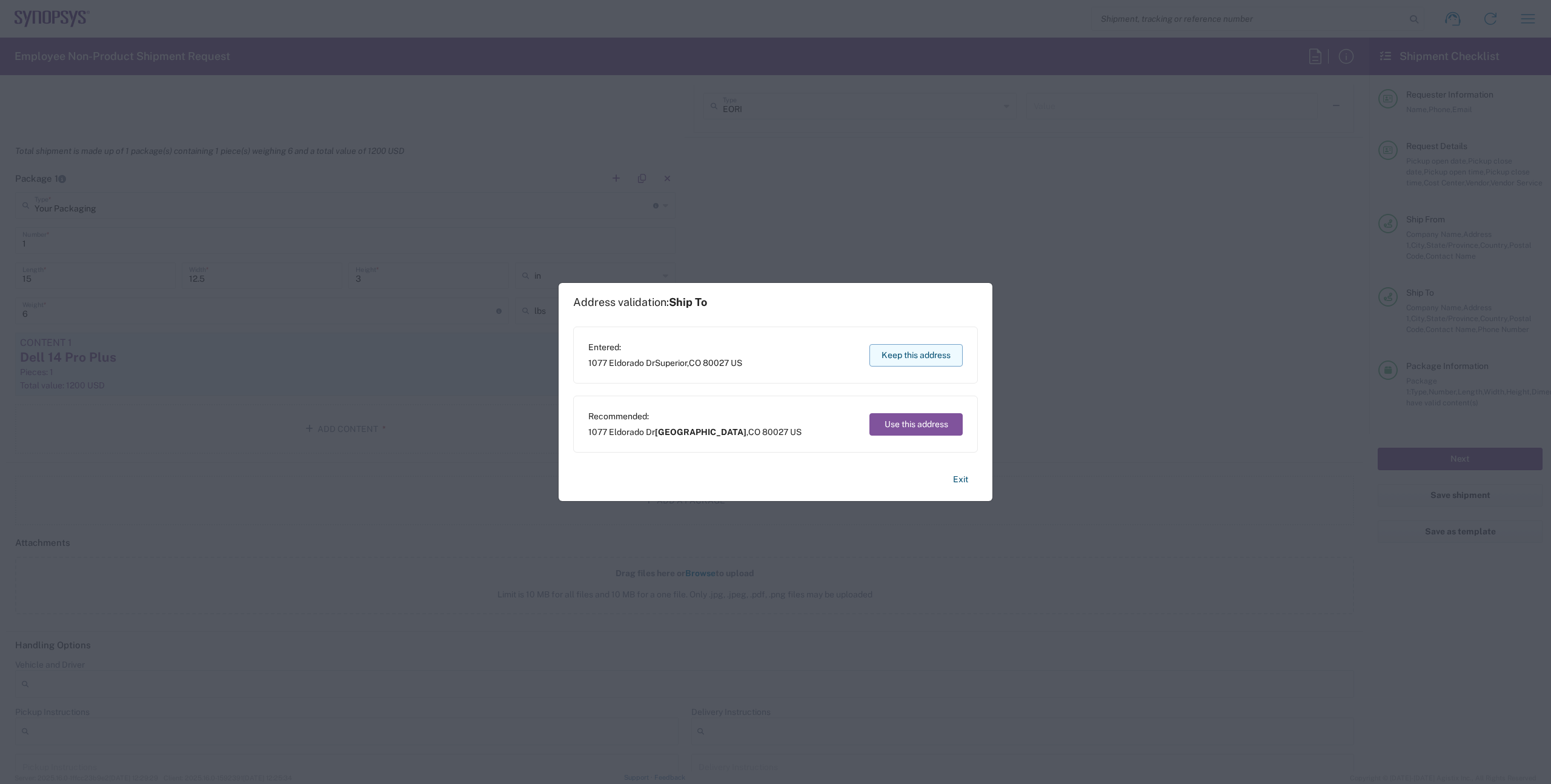
click at [927, 355] on button "Keep this address" at bounding box center [917, 356] width 93 height 23
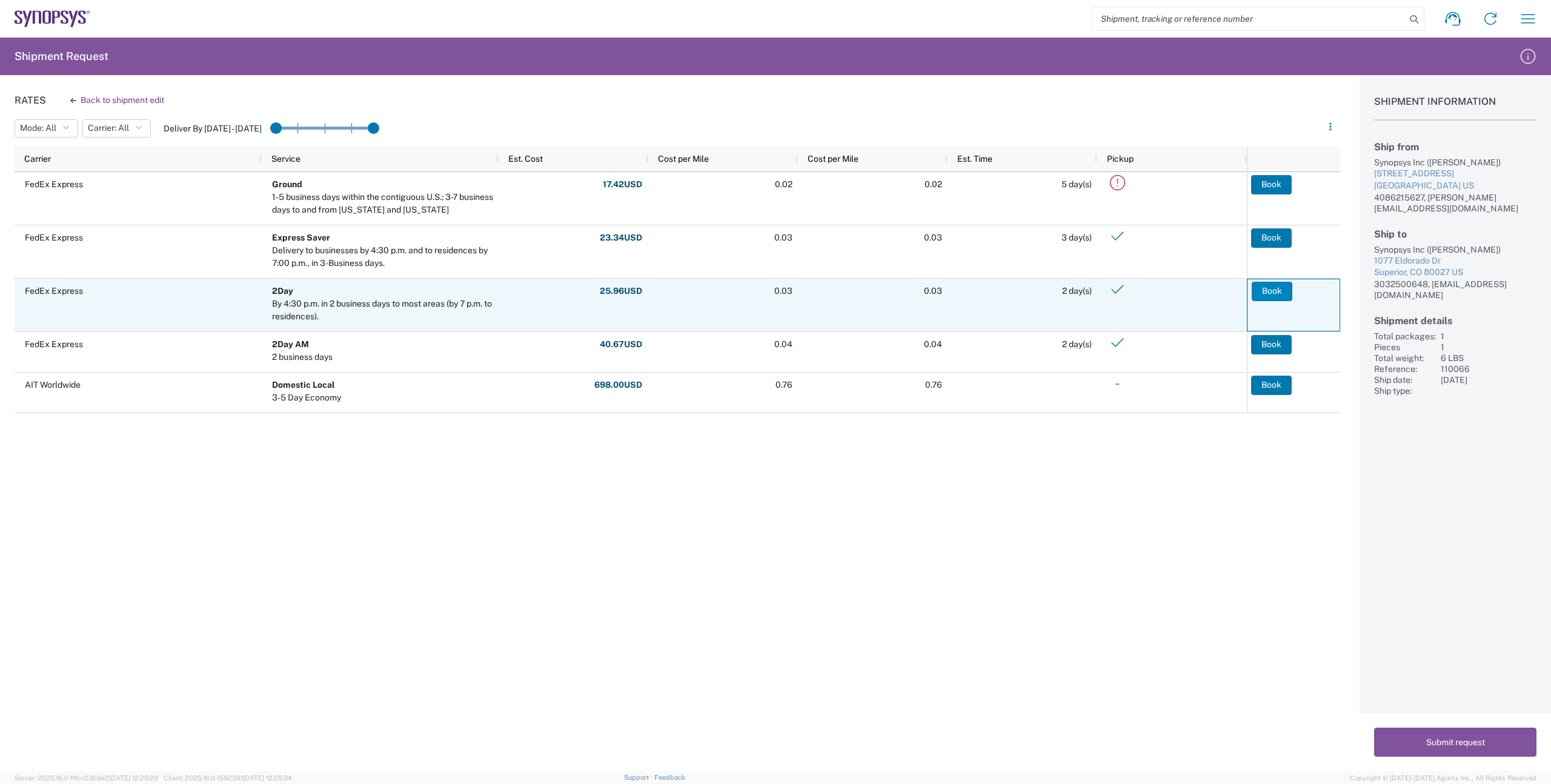
click at [1270, 290] on button "Book" at bounding box center [1272, 291] width 41 height 19
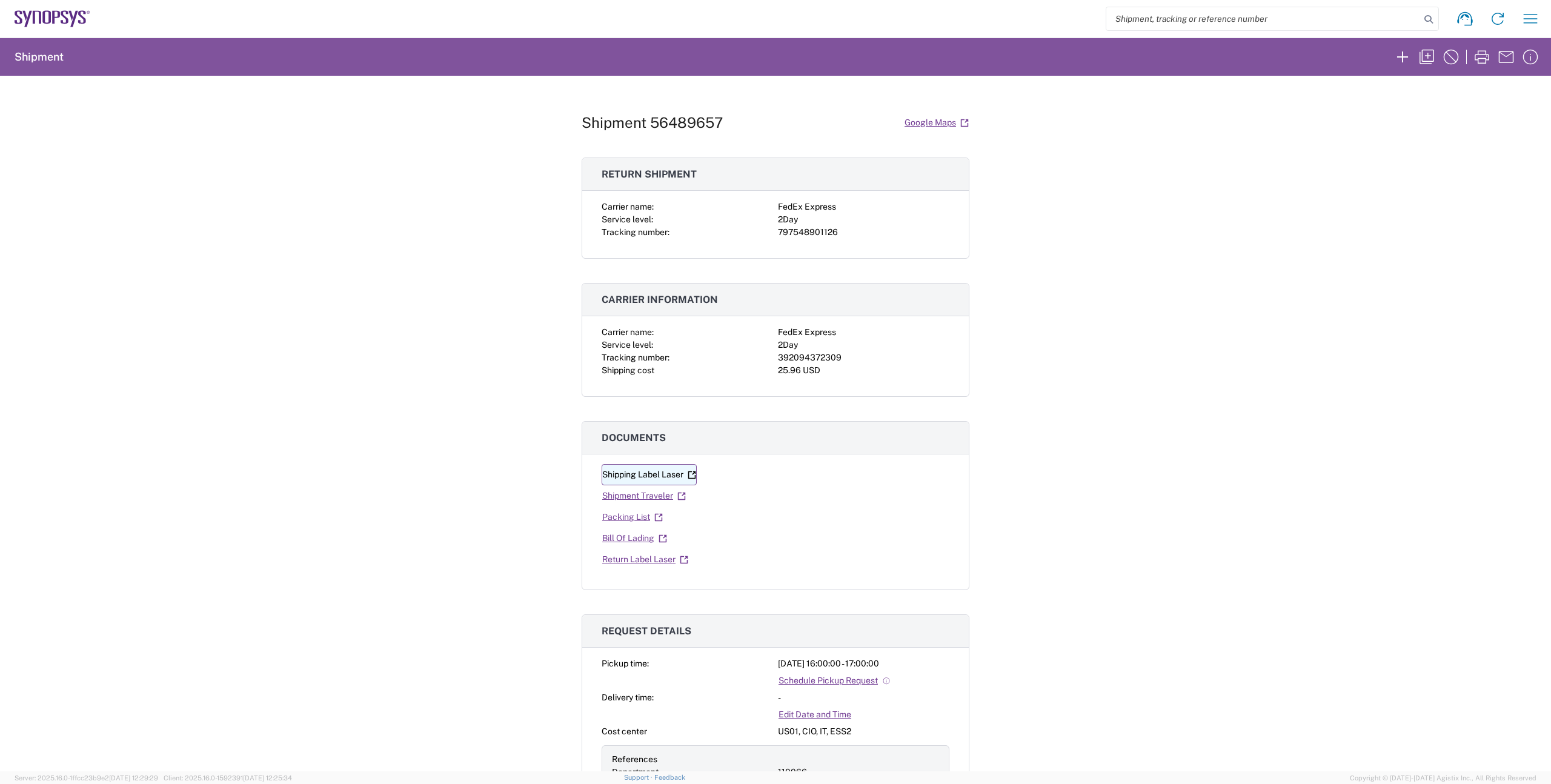
click at [640, 474] on link "Shipping Label Laser" at bounding box center [650, 475] width 95 height 21
click at [651, 559] on link "Return Label Laser" at bounding box center [645, 560] width 87 height 21
